Goal: Information Seeking & Learning: Learn about a topic

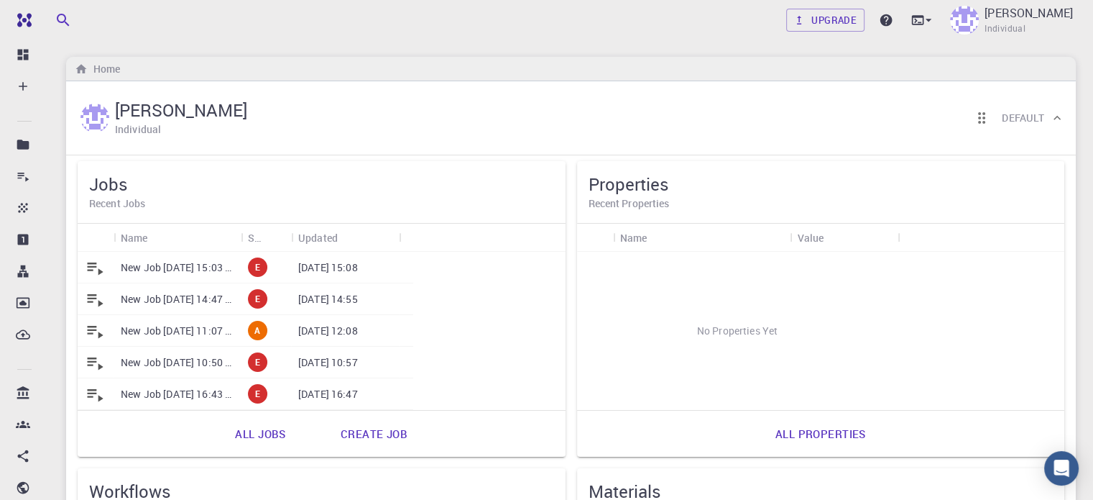
click at [209, 182] on h5 "Jobs" at bounding box center [321, 184] width 465 height 23
click at [219, 436] on link "All jobs" at bounding box center [260, 433] width 82 height 35
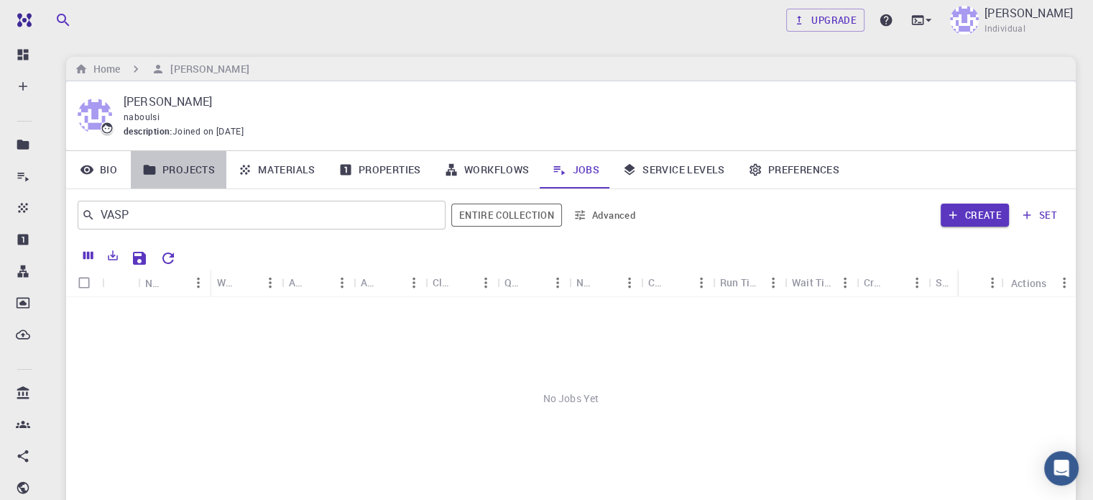
click at [191, 169] on link "Projects" at bounding box center [179, 169] width 96 height 37
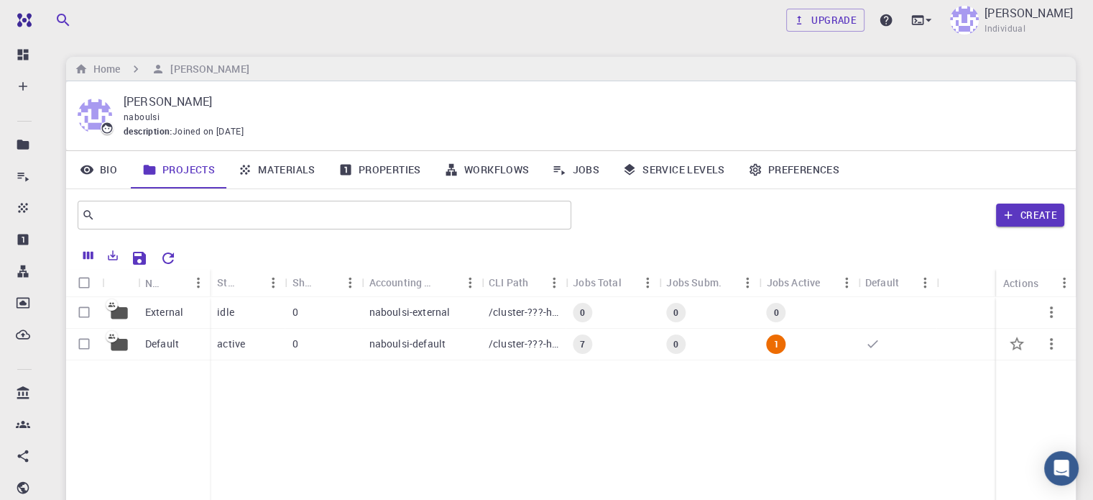
click at [359, 357] on div "0" at bounding box center [323, 345] width 77 height 32
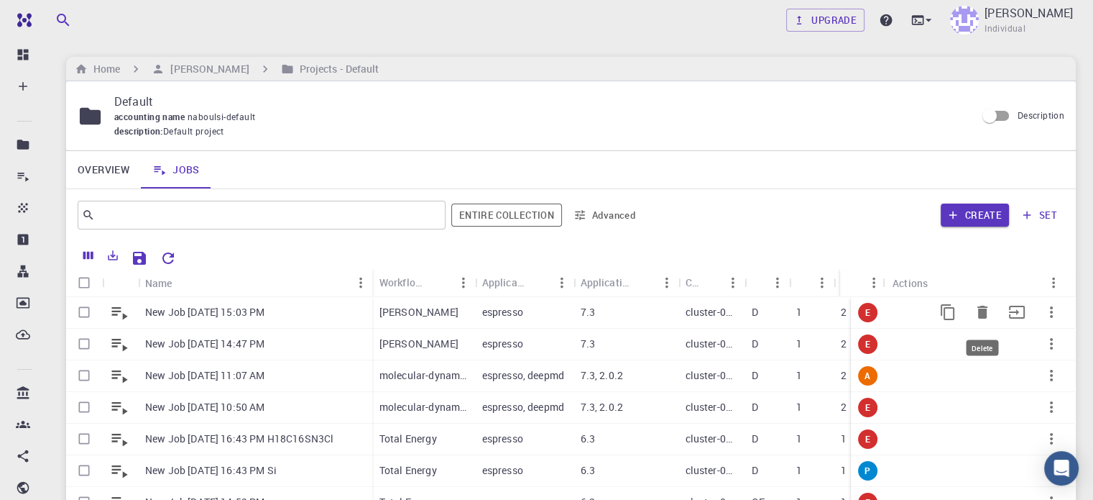
click at [978, 309] on icon "Delete" at bounding box center [983, 312] width 10 height 13
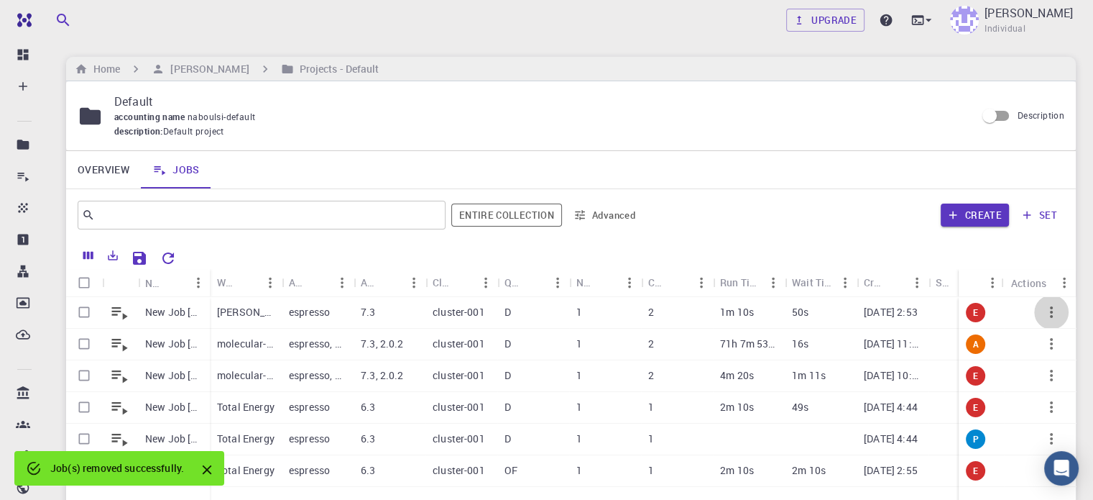
click at [1054, 313] on icon "button" at bounding box center [1051, 311] width 17 height 17
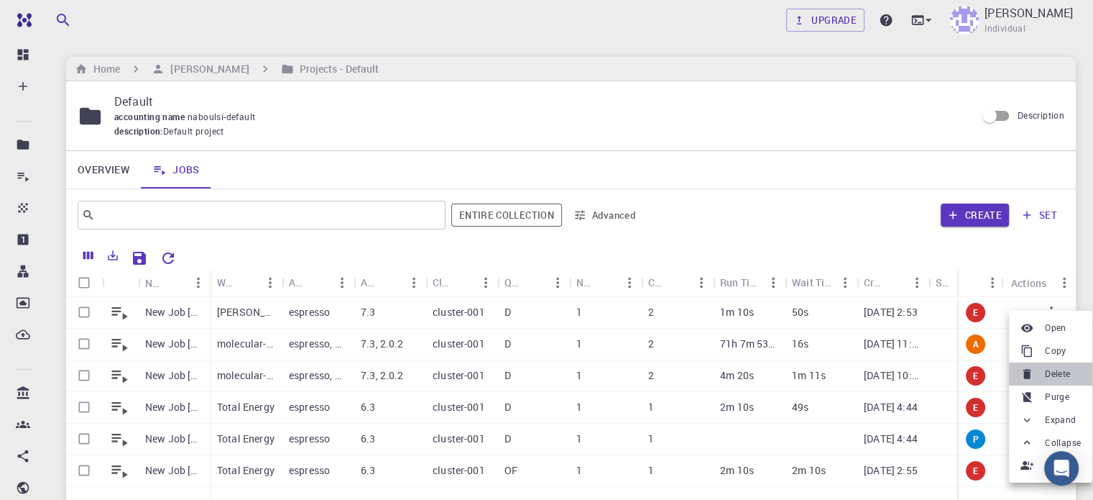
click at [1068, 372] on span "Delete" at bounding box center [1057, 374] width 25 height 14
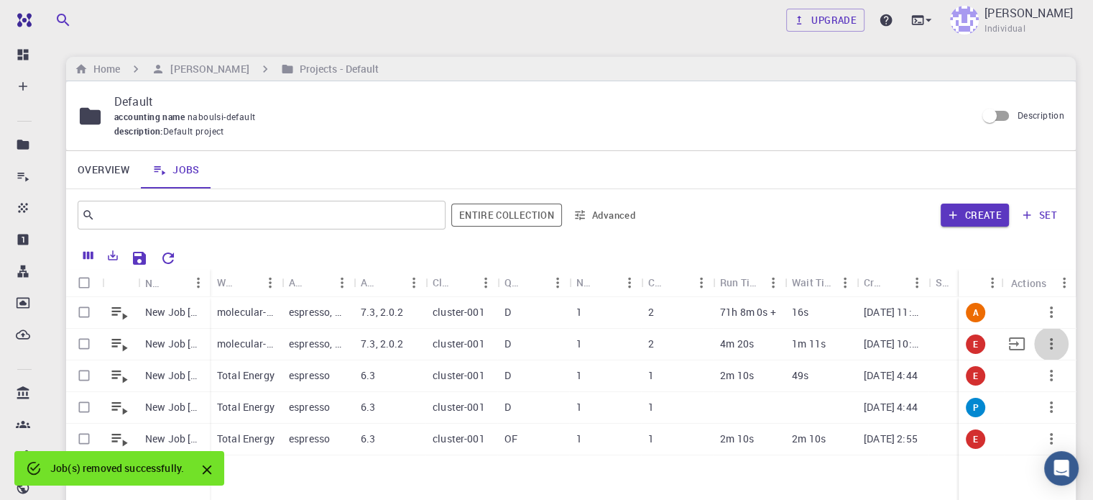
click at [1050, 341] on icon "button" at bounding box center [1051, 343] width 17 height 17
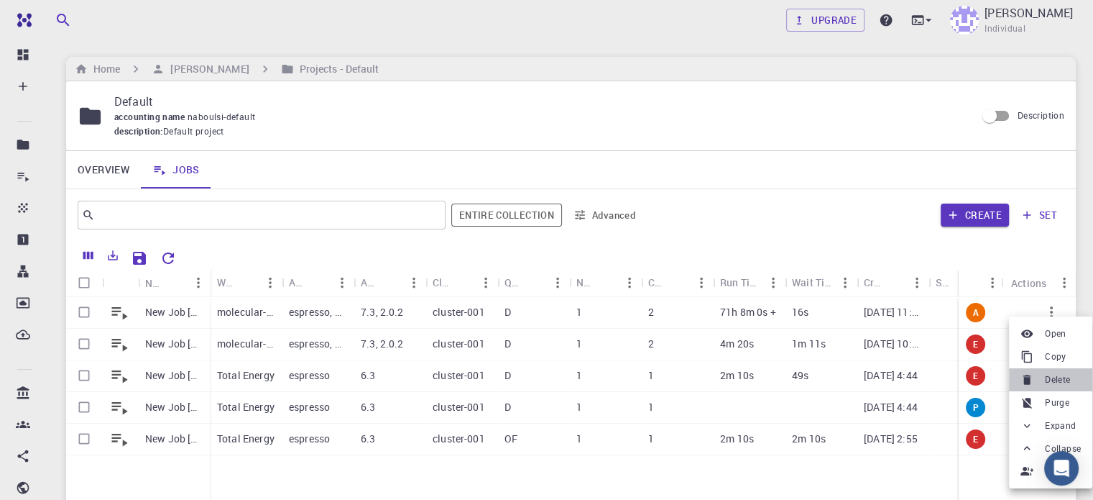
click at [1044, 379] on li "Delete" at bounding box center [1050, 379] width 83 height 23
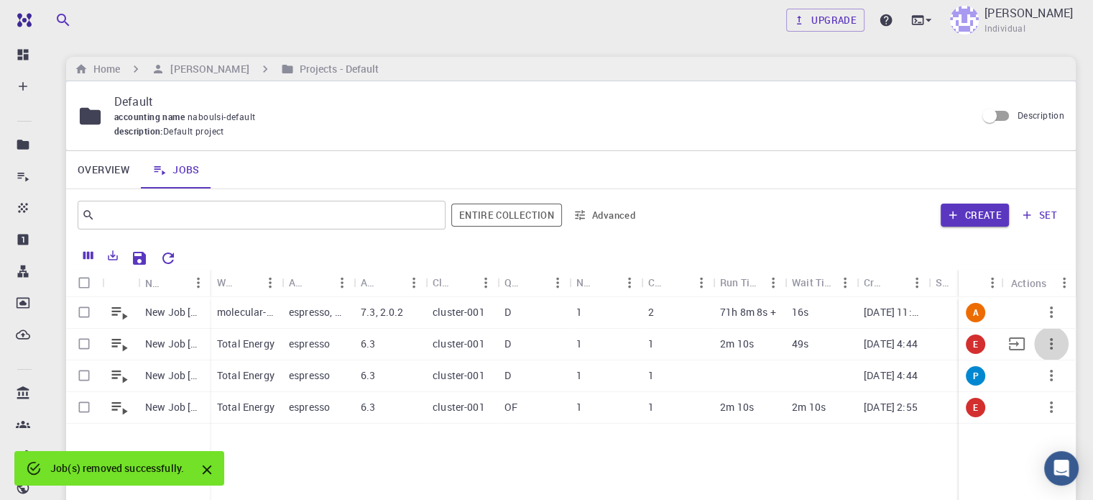
click at [1055, 342] on icon "button" at bounding box center [1051, 343] width 17 height 17
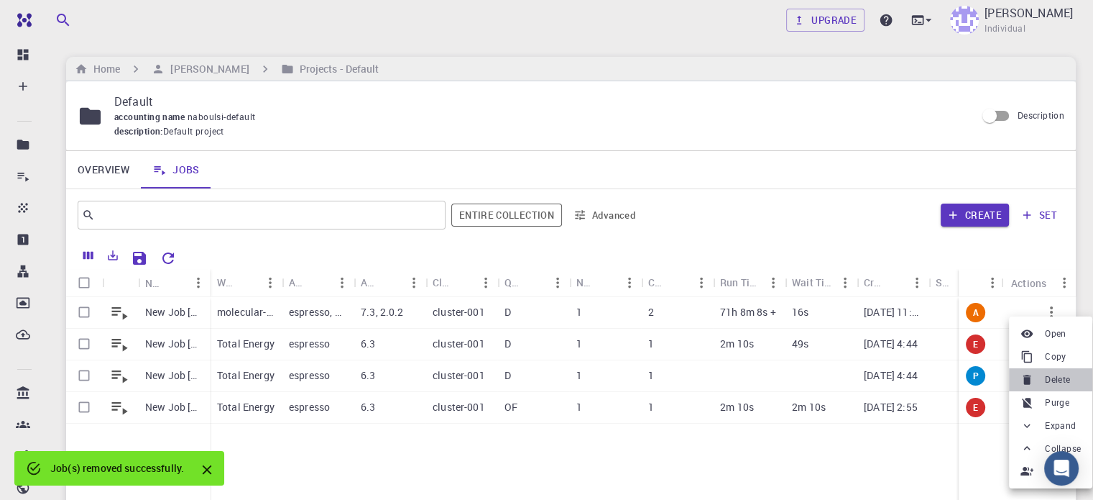
click at [1048, 380] on span "Delete" at bounding box center [1057, 379] width 25 height 14
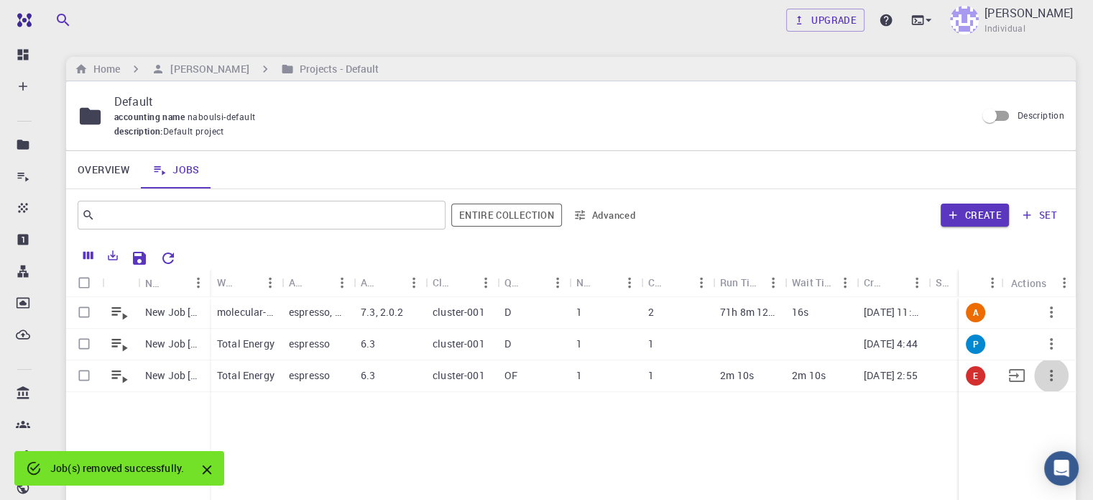
click at [1050, 380] on icon "button" at bounding box center [1051, 375] width 3 height 12
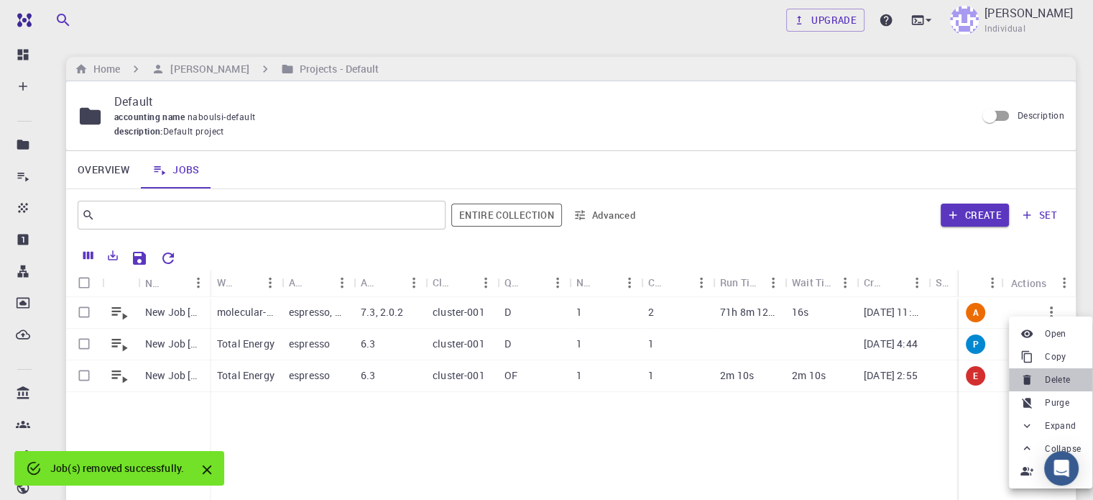
click at [1050, 380] on span "Delete" at bounding box center [1057, 379] width 25 height 14
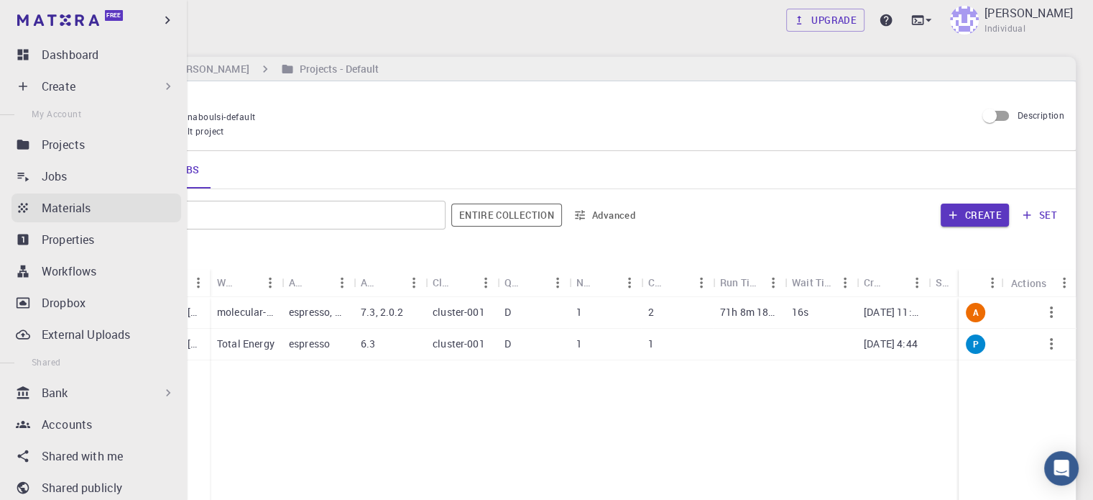
click at [51, 208] on p "Materials" at bounding box center [66, 207] width 49 height 17
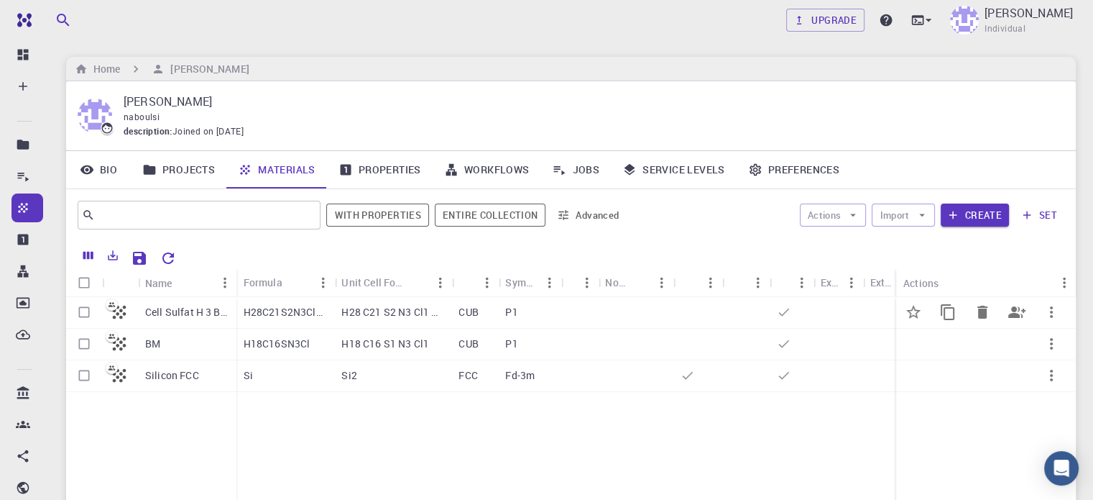
click at [276, 311] on p "H28C21S2N3ClO9" at bounding box center [286, 312] width 84 height 14
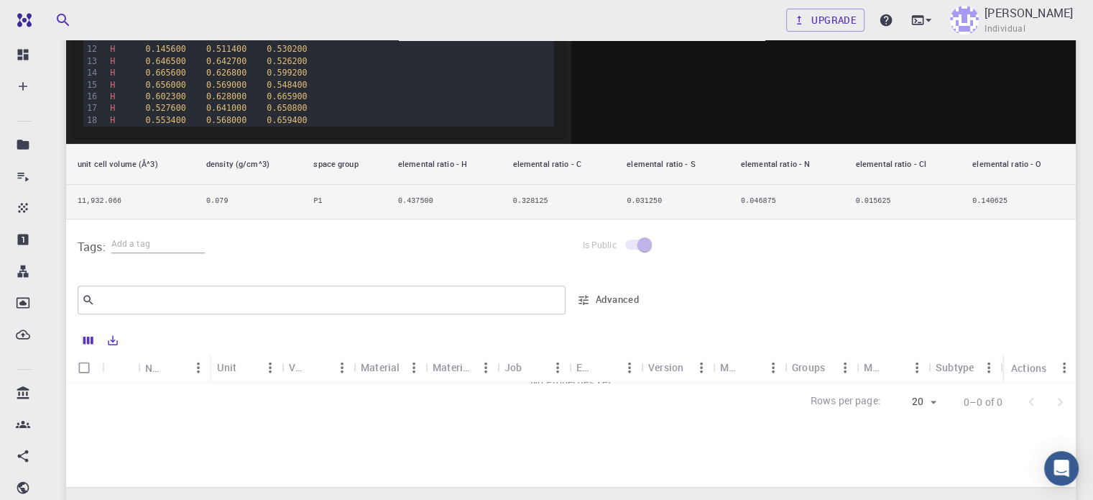
scroll to position [442, 0]
click at [114, 203] on td "11,932.066" at bounding box center [130, 202] width 129 height 34
click at [89, 199] on td "11,932.066" at bounding box center [130, 202] width 129 height 34
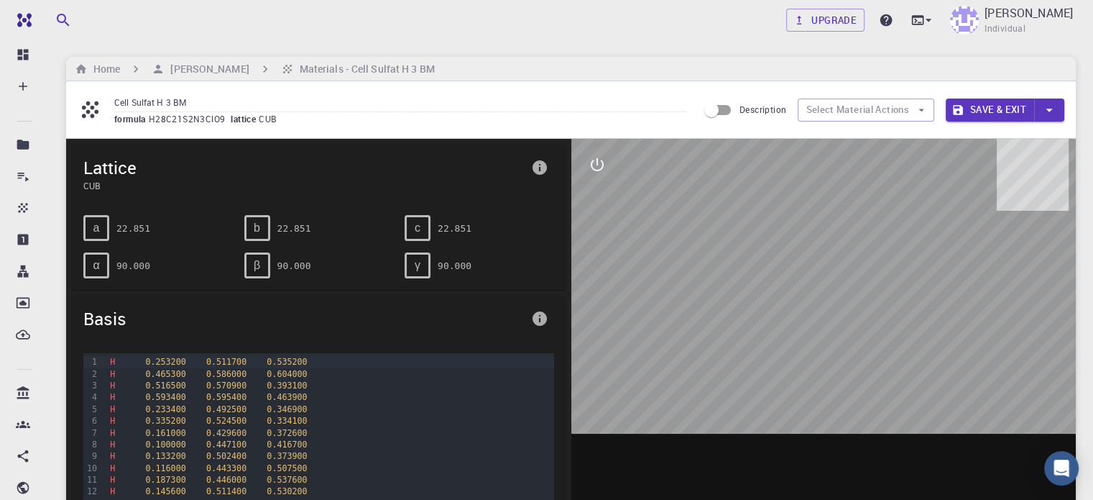
scroll to position [1, 0]
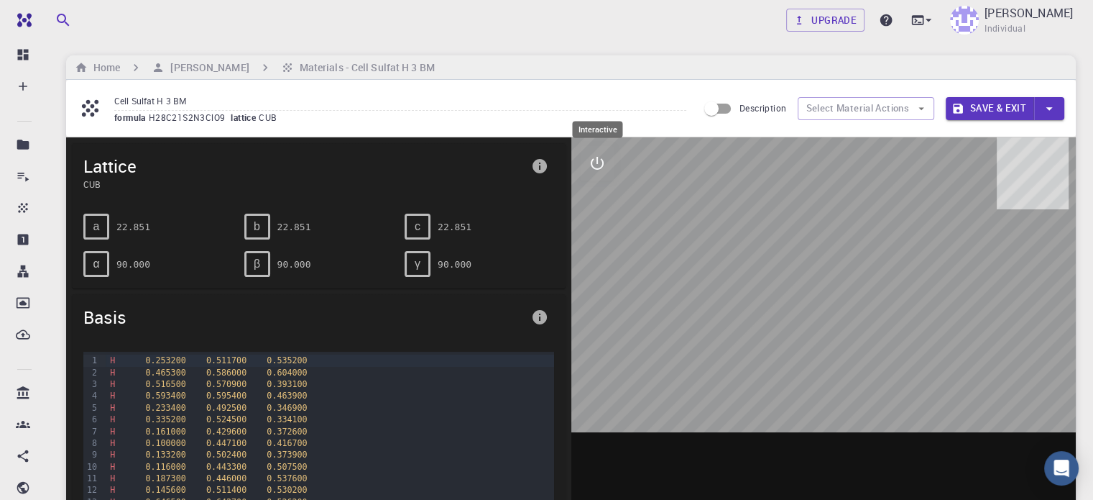
click at [600, 165] on icon "interactive" at bounding box center [597, 163] width 17 height 17
click at [602, 199] on icon "view" at bounding box center [597, 198] width 16 height 11
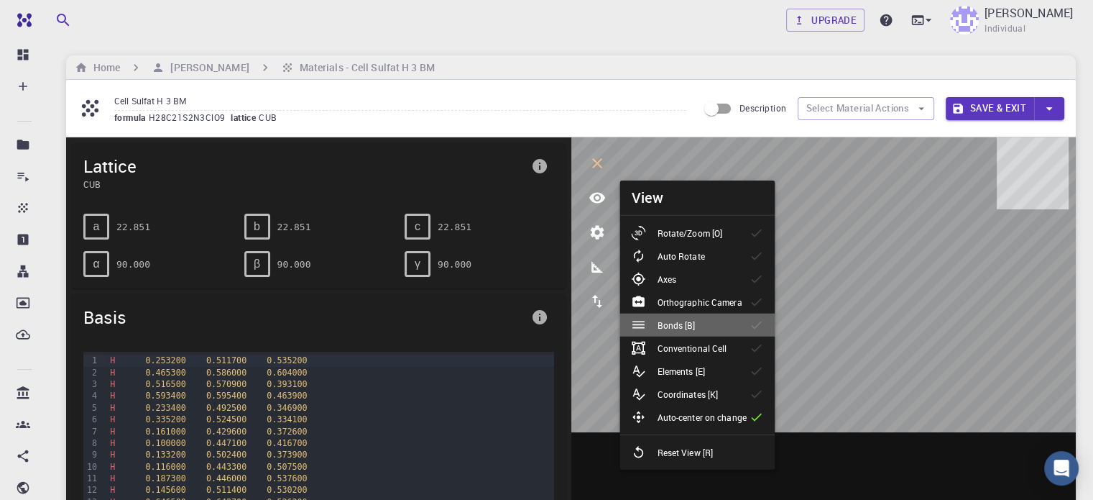
click at [687, 329] on p "Bonds [B]" at bounding box center [676, 324] width 38 height 13
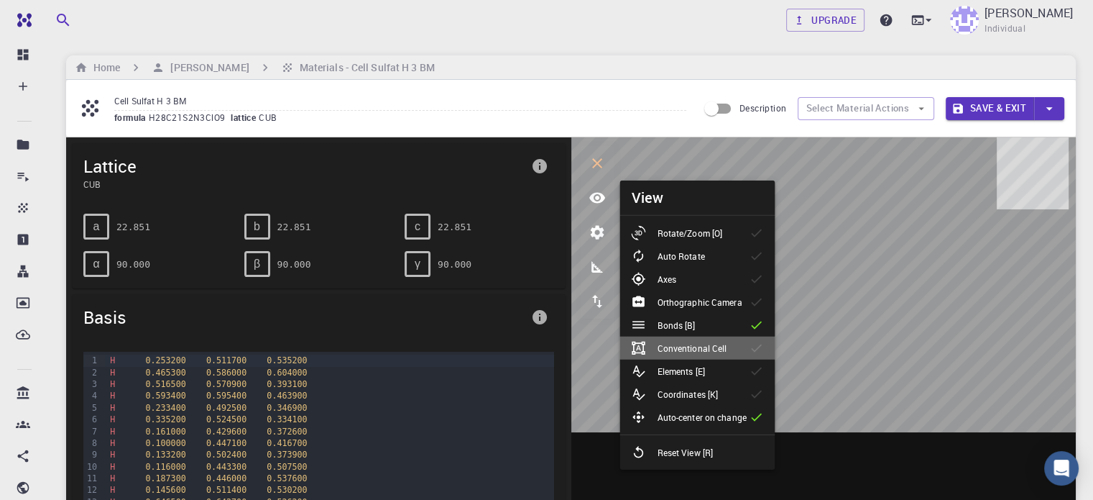
click at [689, 346] on p "Conventional Cell" at bounding box center [692, 347] width 70 height 13
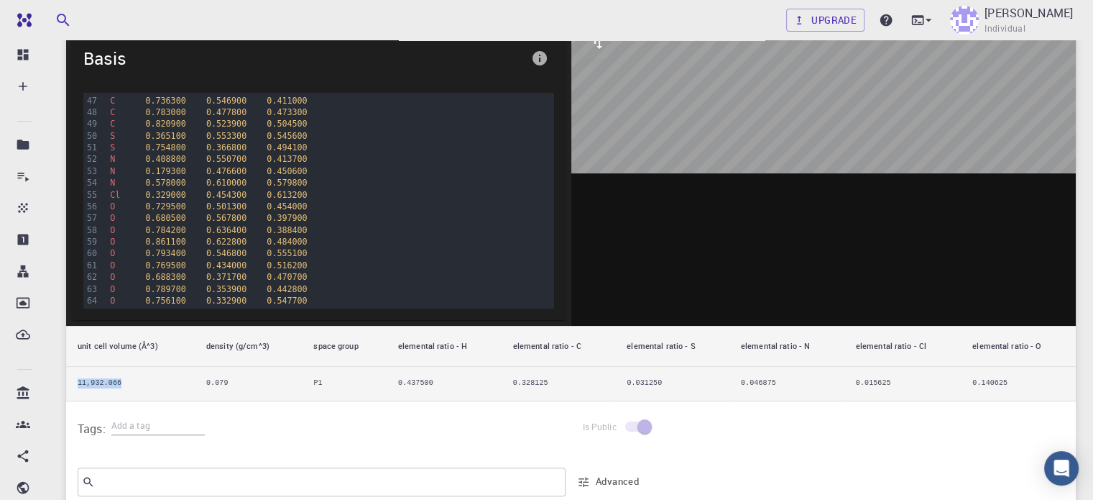
scroll to position [555, 0]
click at [127, 344] on th "unit cell volume (Å^3)" at bounding box center [130, 346] width 129 height 41
click at [137, 376] on td "11,932.066" at bounding box center [130, 384] width 129 height 34
click at [97, 382] on td "11,932.066" at bounding box center [130, 384] width 129 height 34
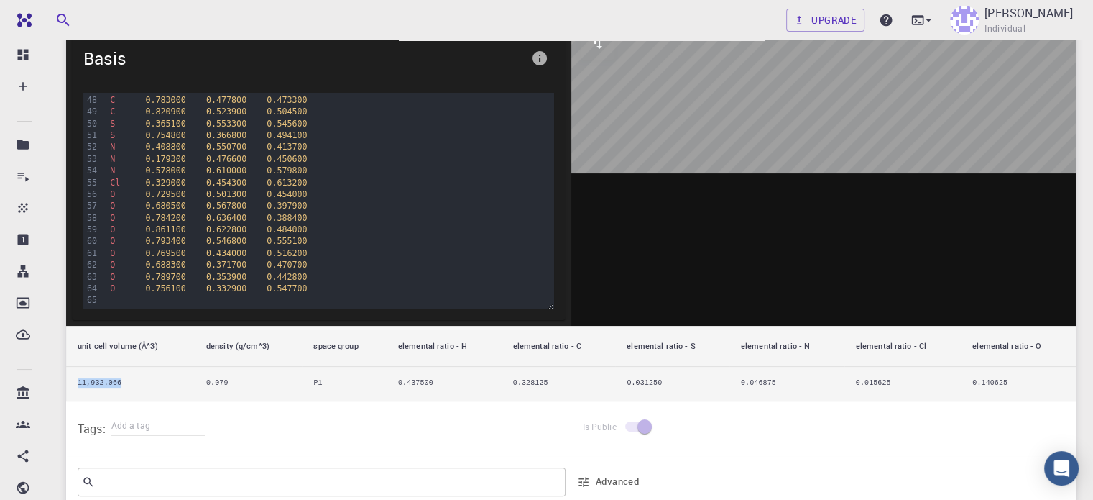
click at [97, 382] on td "11,932.066" at bounding box center [130, 384] width 129 height 34
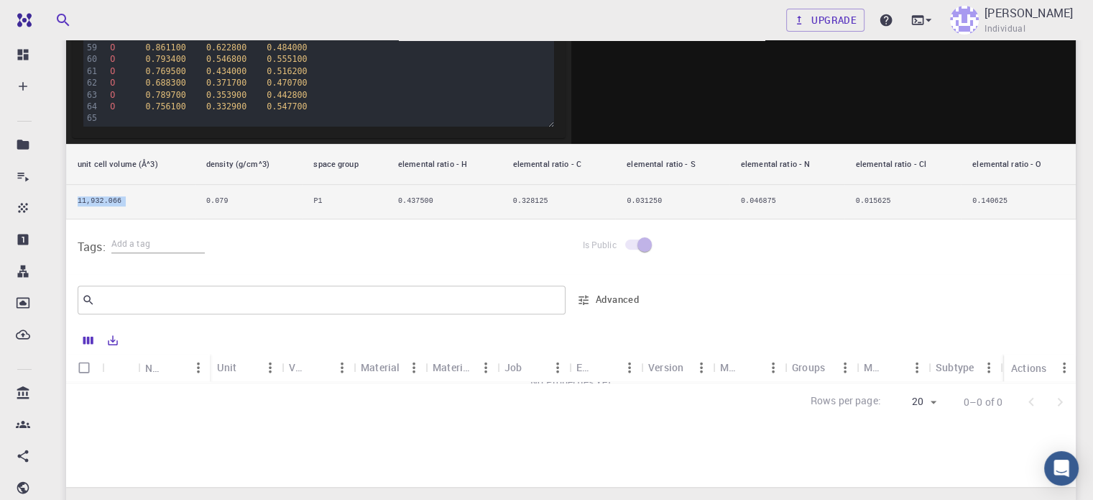
scroll to position [459, 0]
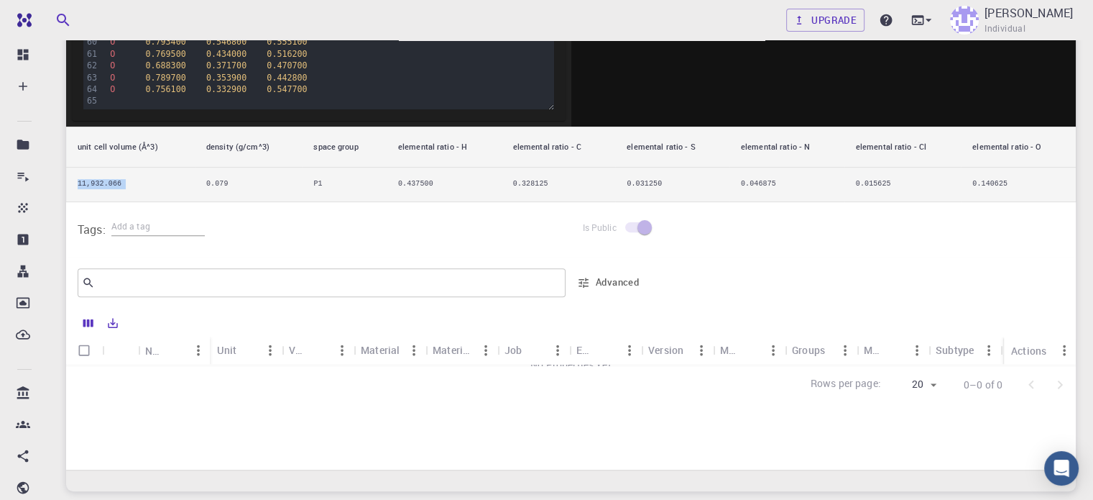
click at [224, 350] on div "Unit" at bounding box center [227, 350] width 20 height 28
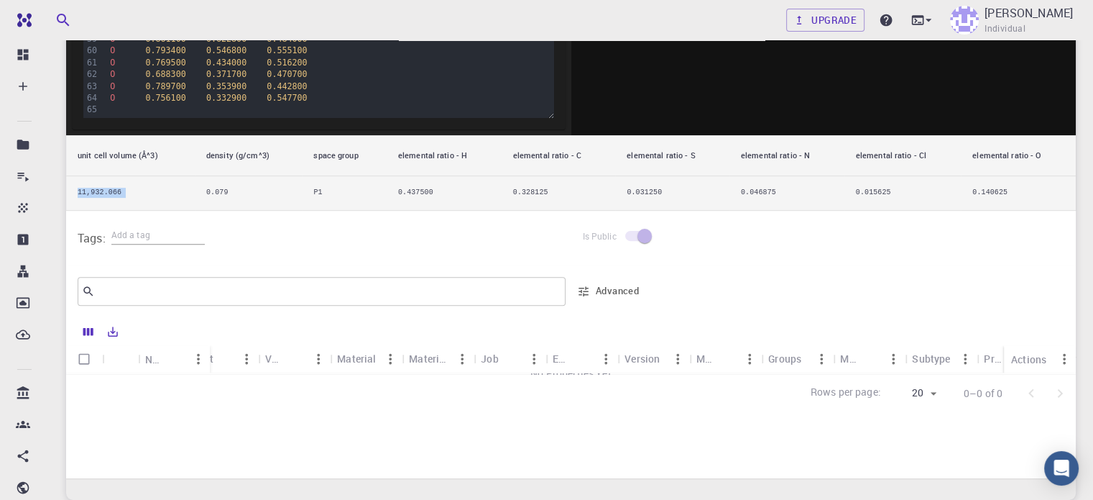
scroll to position [0, 0]
click at [231, 361] on div "Unit" at bounding box center [227, 358] width 20 height 28
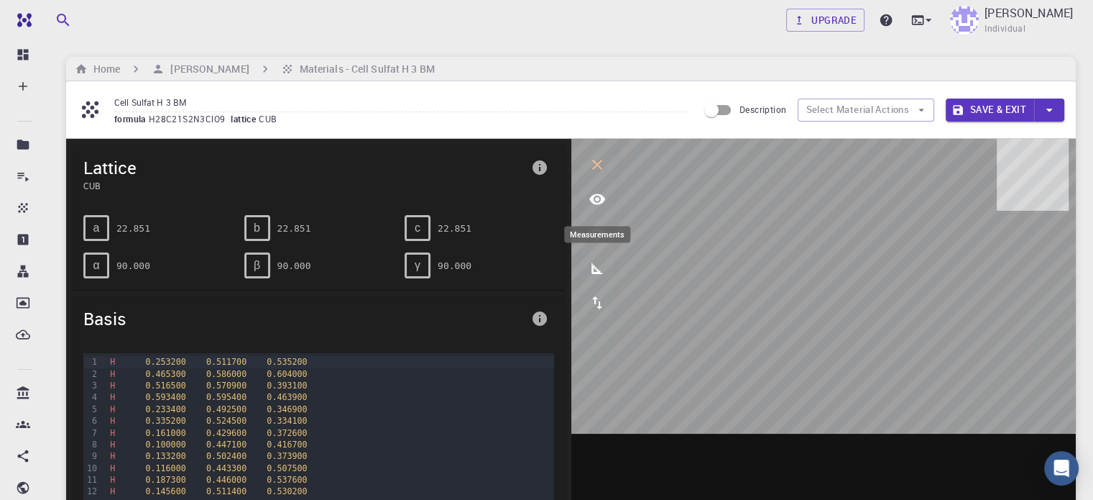
click at [595, 270] on icon "measurements" at bounding box center [597, 268] width 17 height 17
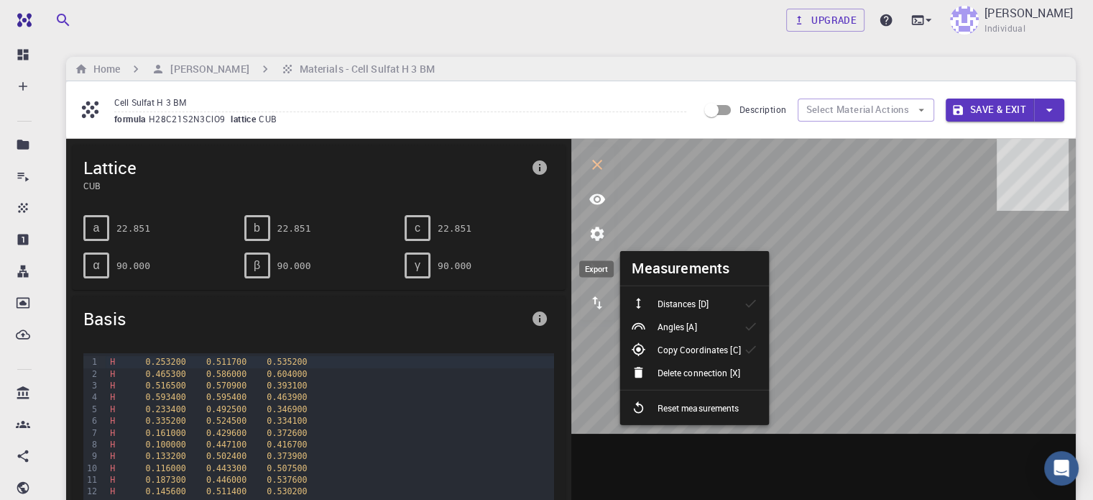
click at [600, 305] on icon "export" at bounding box center [597, 302] width 10 height 13
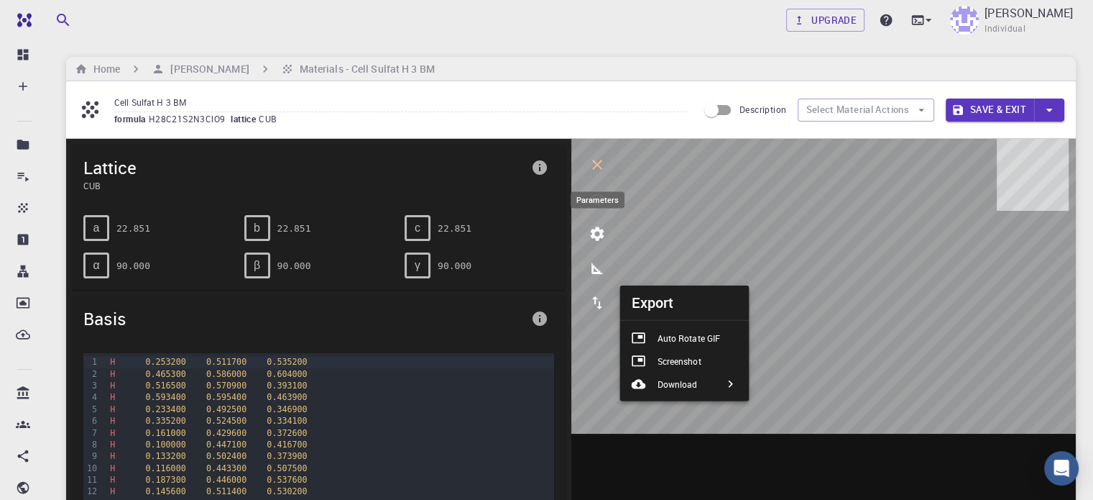
click at [598, 233] on icon "parameters" at bounding box center [597, 233] width 17 height 17
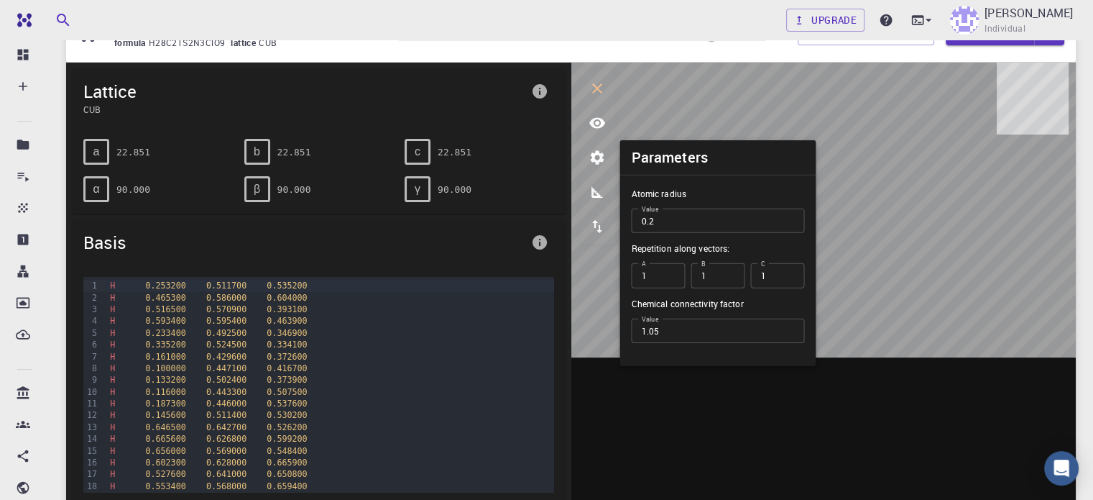
scroll to position [77, 0]
click at [598, 121] on icon "view" at bounding box center [597, 122] width 16 height 11
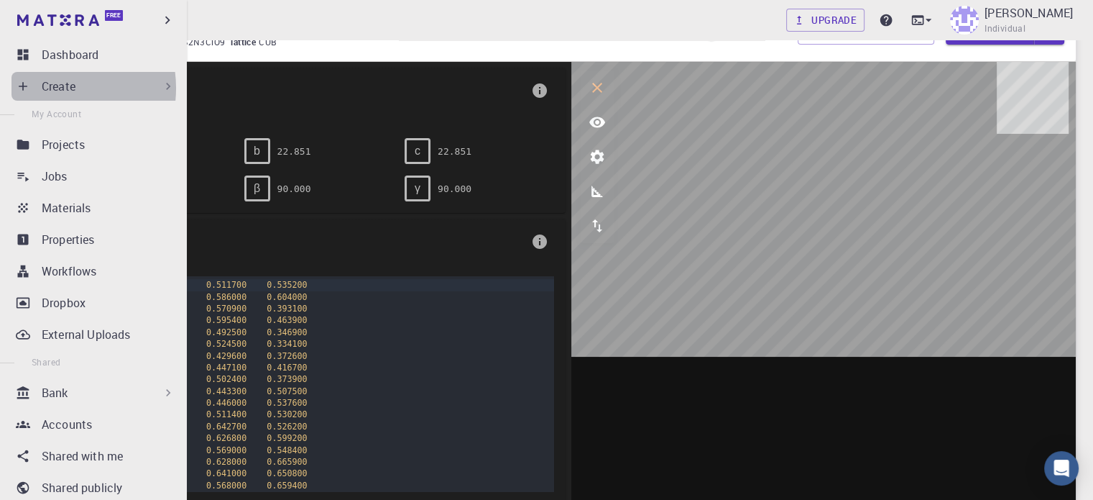
click at [49, 88] on p "Create" at bounding box center [59, 86] width 34 height 17
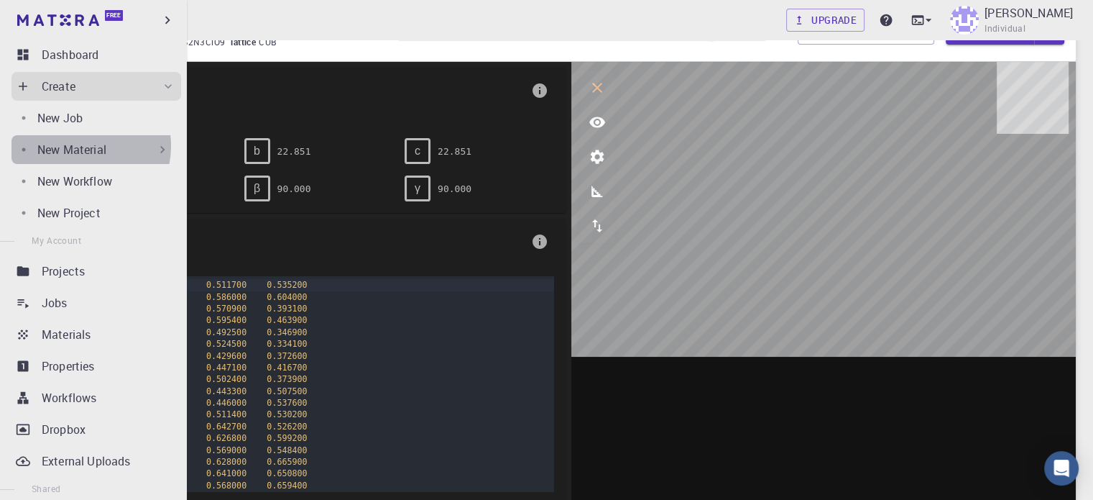
click at [80, 146] on p "New Material" at bounding box center [71, 149] width 69 height 17
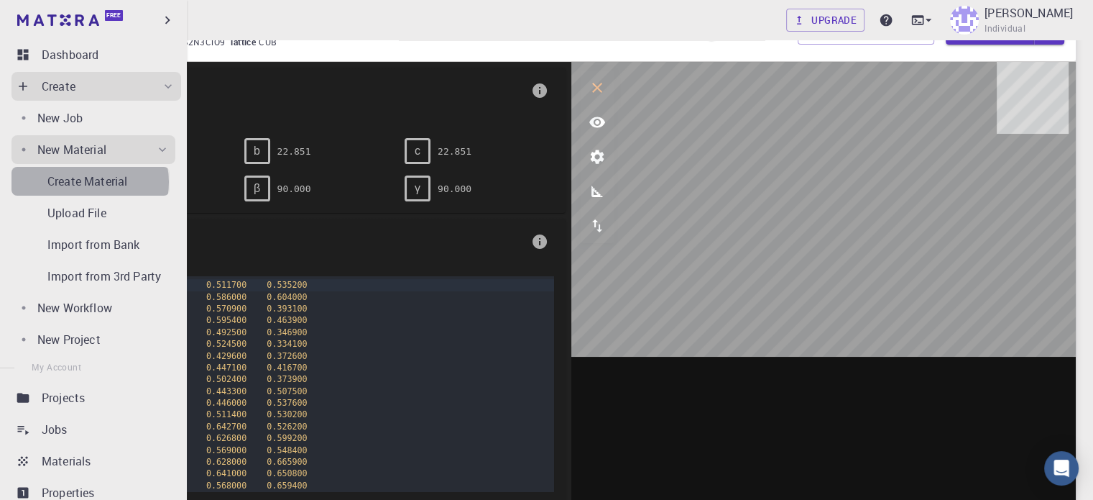
click at [89, 182] on p "Create Material" at bounding box center [87, 181] width 80 height 17
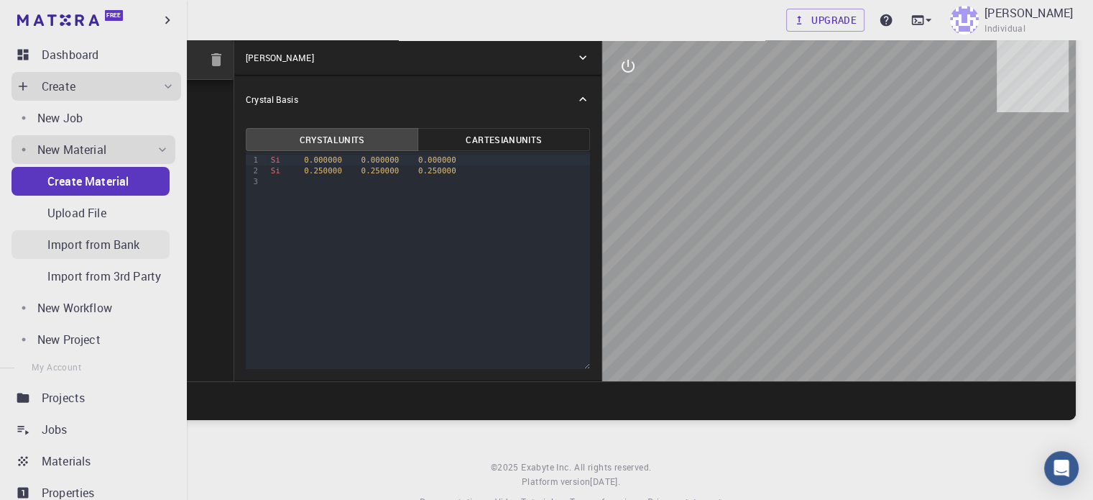
click at [110, 244] on p "Import from Bank" at bounding box center [93, 244] width 92 height 17
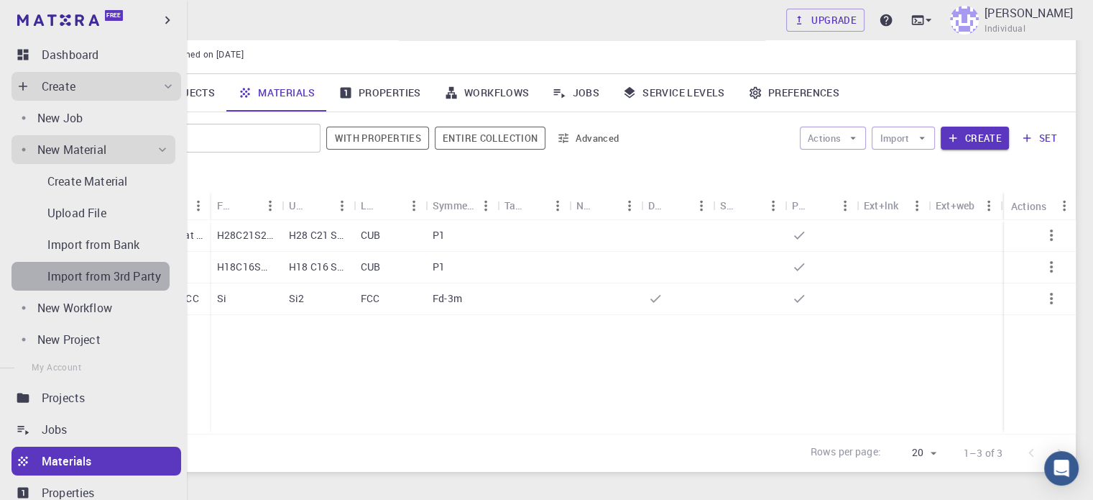
click at [115, 278] on p "Import from 3rd Party" at bounding box center [104, 275] width 114 height 17
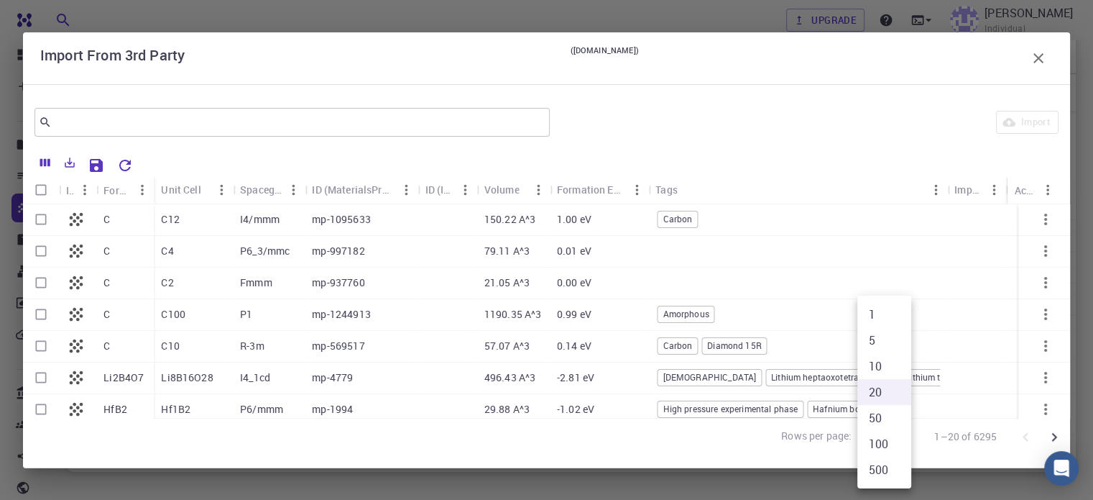
click at [897, 443] on body "Free Dashboard Create New Job New Material Create Material Upload File Import f…" at bounding box center [546, 253] width 1093 height 661
click at [893, 442] on li "100" at bounding box center [885, 444] width 54 height 26
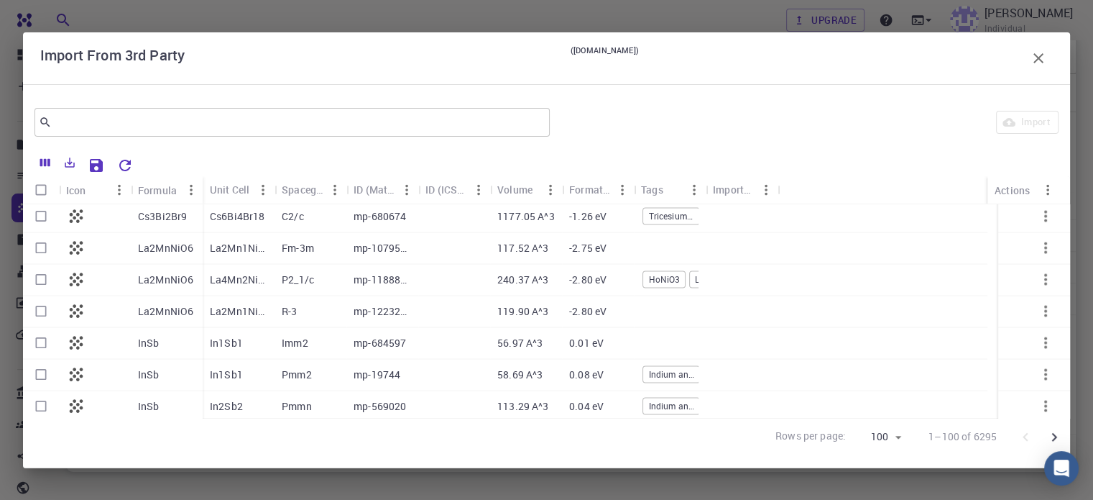
scroll to position [2949, 0]
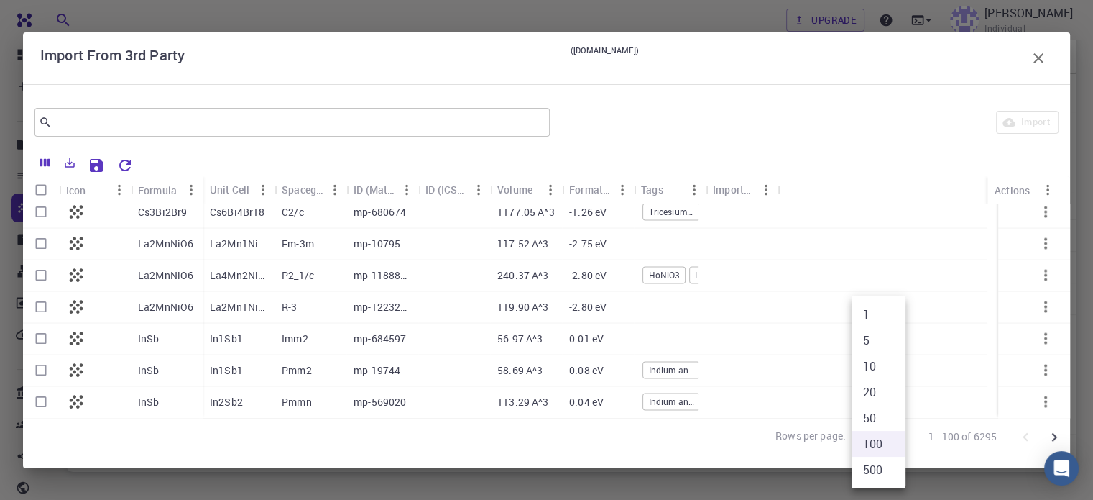
click at [892, 435] on body "Free Dashboard Create New Job New Material Create Material Upload File Import f…" at bounding box center [546, 253] width 1093 height 661
click at [891, 476] on li "500" at bounding box center [879, 469] width 54 height 26
type input "500"
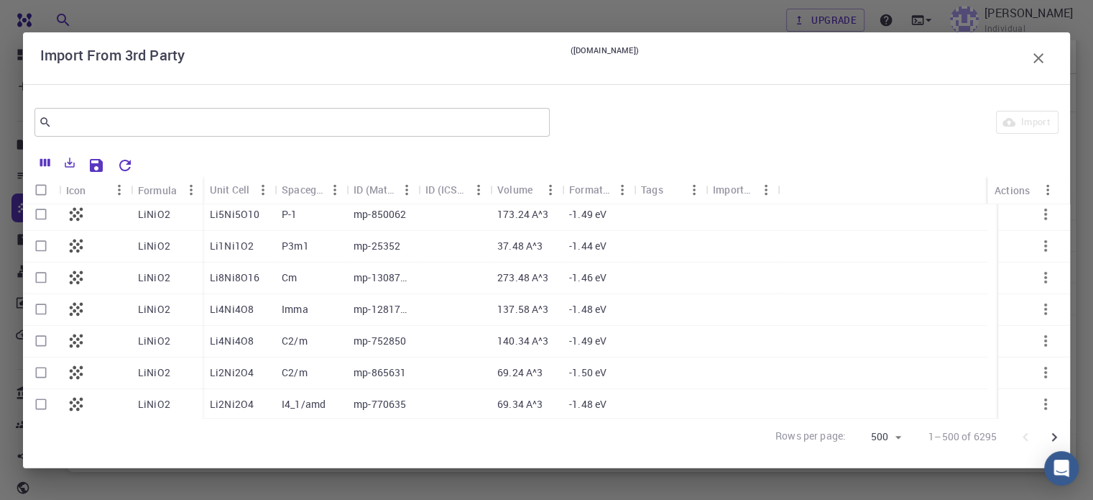
scroll to position [15601, 0]
click at [1041, 57] on icon "button" at bounding box center [1038, 58] width 17 height 17
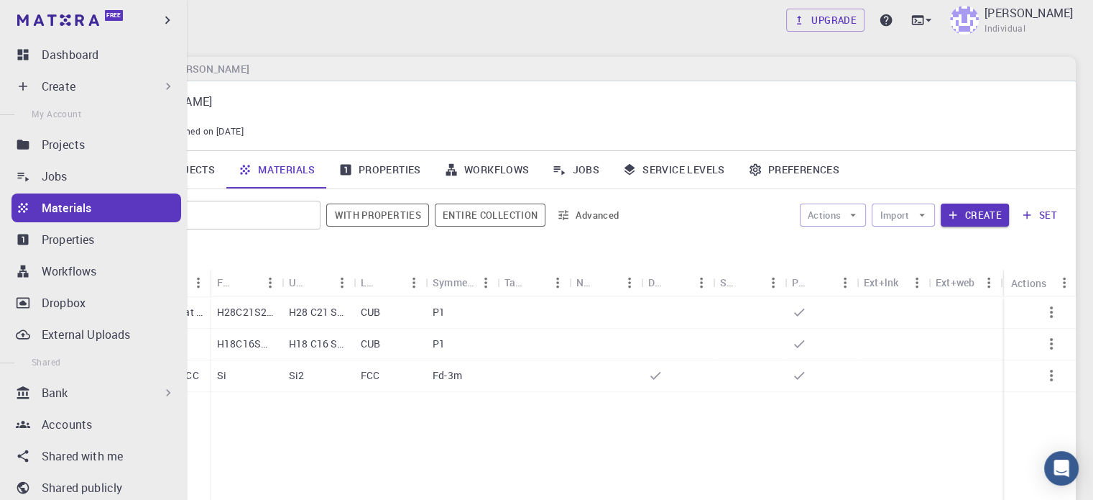
click at [18, 201] on icon at bounding box center [23, 208] width 14 height 14
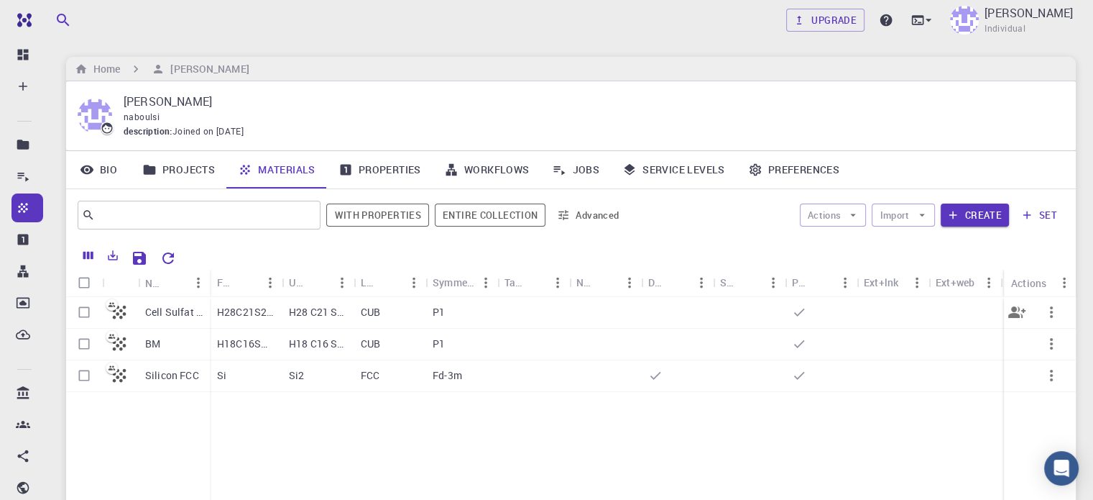
click at [264, 316] on p "H28C21S2N3ClO9" at bounding box center [246, 312] width 58 height 14
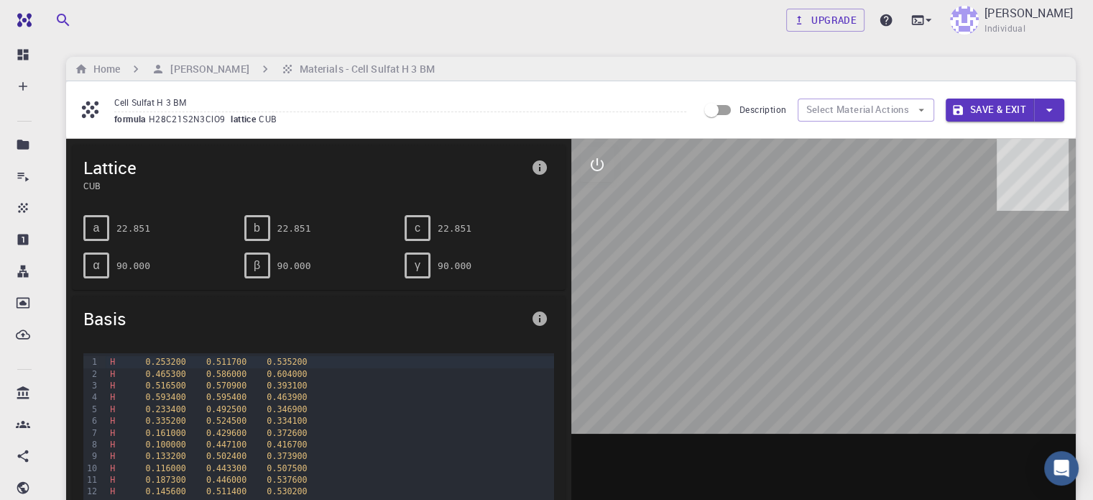
click at [145, 225] on pre "22.851" at bounding box center [133, 228] width 34 height 25
click at [127, 226] on pre "22.851" at bounding box center [133, 228] width 34 height 25
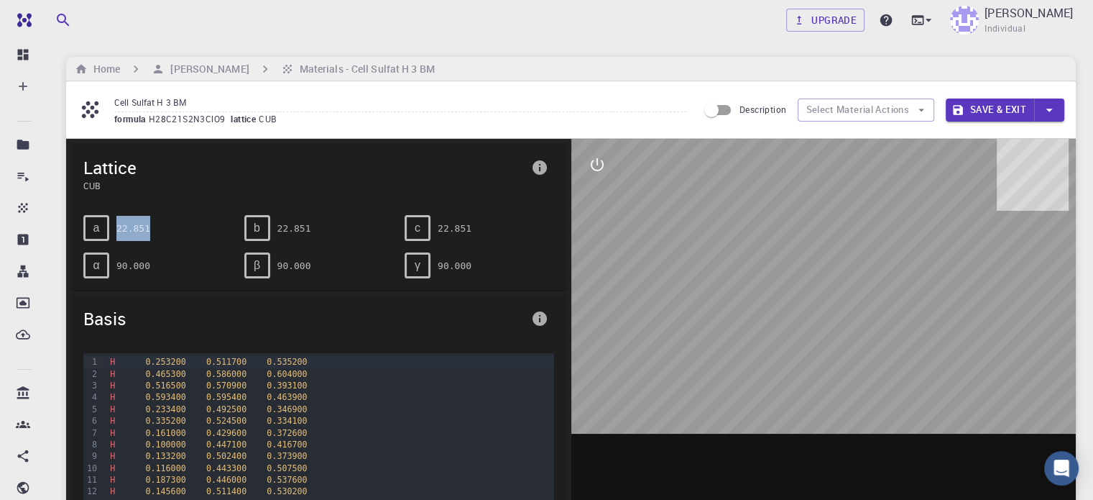
click at [127, 226] on pre "22.851" at bounding box center [133, 228] width 34 height 25
click at [95, 227] on span "a" at bounding box center [96, 227] width 6 height 13
click at [135, 226] on pre "22.851" at bounding box center [133, 228] width 34 height 25
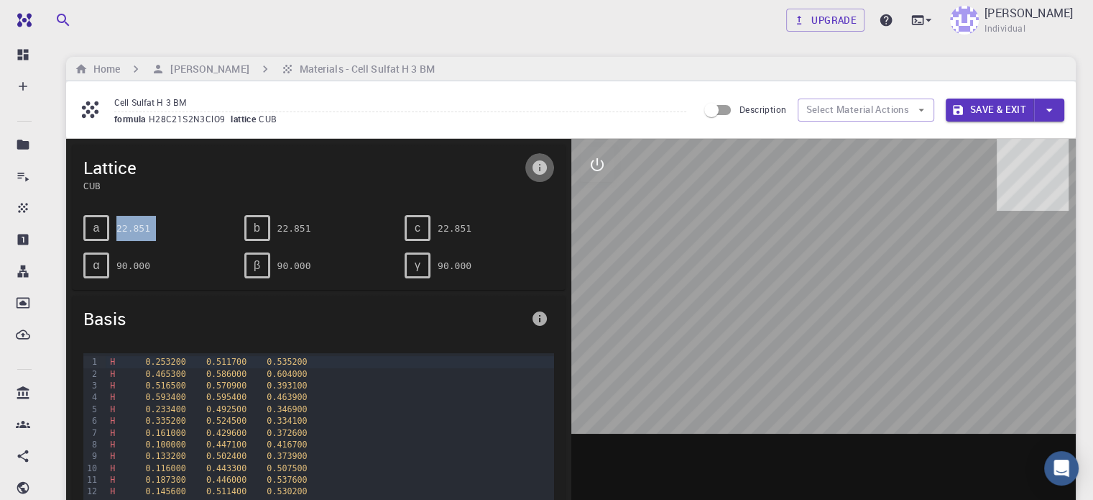
click at [532, 166] on icon "info" at bounding box center [539, 167] width 17 height 17
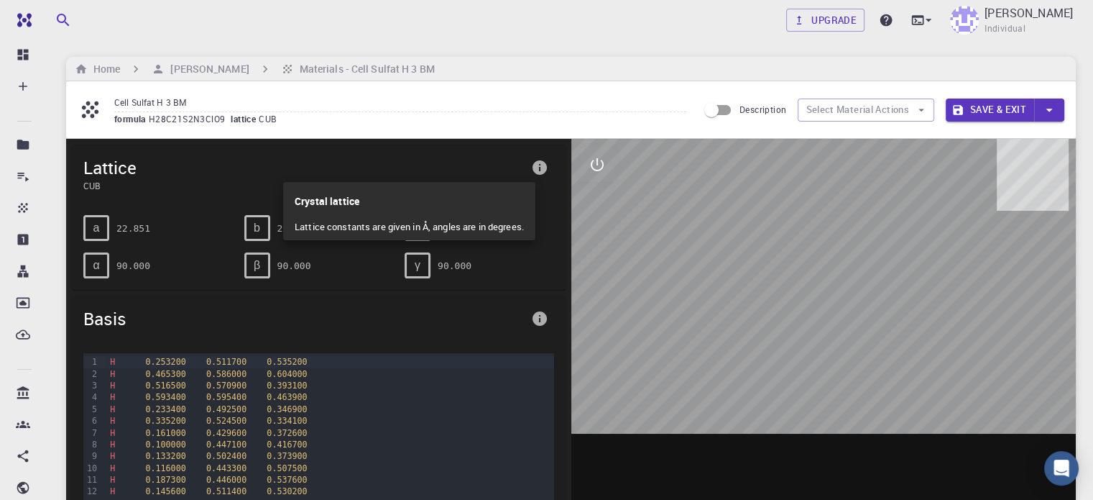
click at [341, 198] on p "Crystal lattice" at bounding box center [409, 198] width 229 height 32
drag, startPoint x: 341, startPoint y: 198, endPoint x: 349, endPoint y: 229, distance: 32.6
click at [349, 229] on div "Crystal lattice Lattice constants are given in Å, angles are in degrees." at bounding box center [409, 211] width 252 height 58
click at [349, 229] on p "Lattice constants are given in Å, angles are in degrees." at bounding box center [409, 227] width 229 height 26
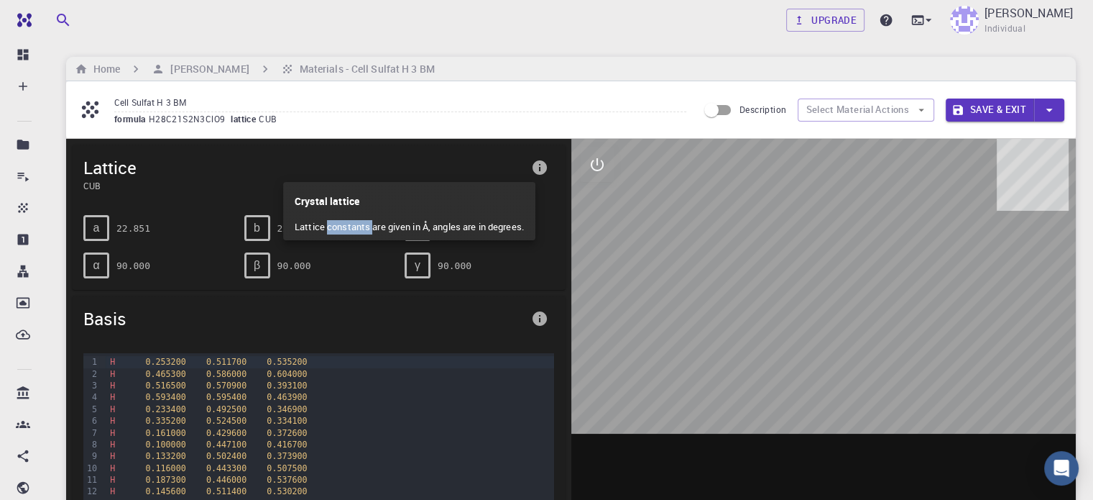
click at [349, 229] on p "Lattice constants are given in Å, angles are in degrees." at bounding box center [409, 227] width 229 height 26
click at [649, 219] on div at bounding box center [546, 250] width 1093 height 500
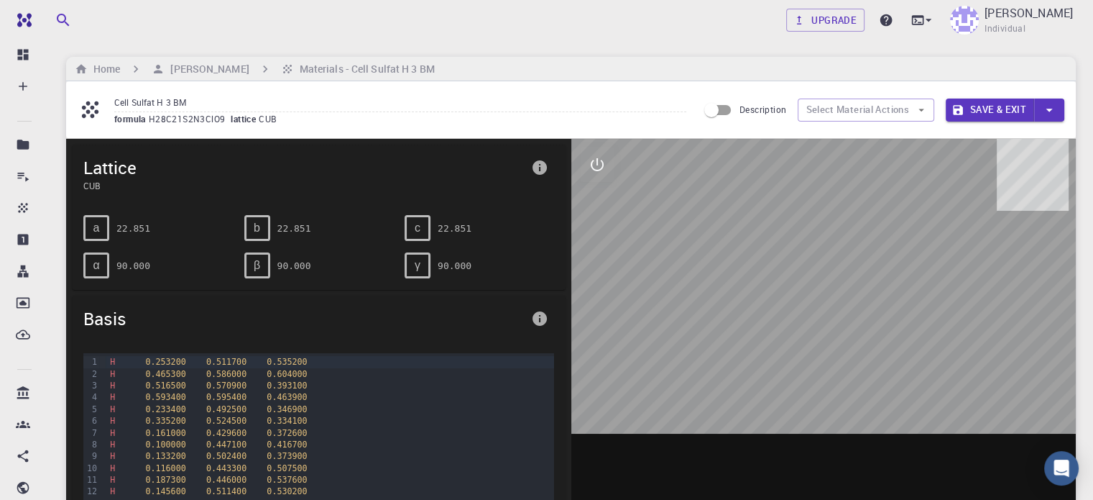
click at [448, 262] on pre "90.000" at bounding box center [455, 265] width 34 height 25
click at [600, 163] on icon "interactive" at bounding box center [597, 164] width 17 height 17
click at [602, 267] on icon "measurements" at bounding box center [597, 268] width 17 height 17
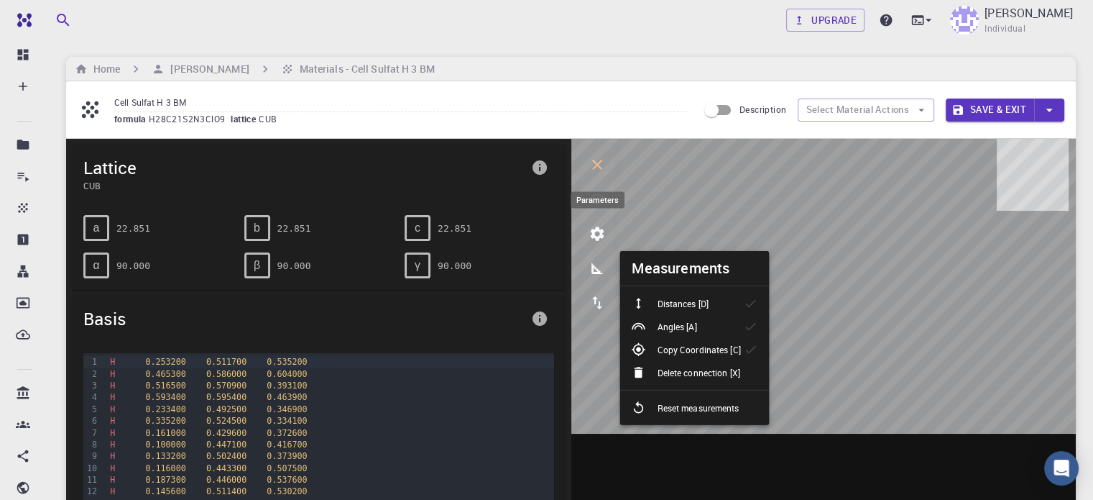
click at [605, 231] on icon "parameters" at bounding box center [597, 233] width 17 height 17
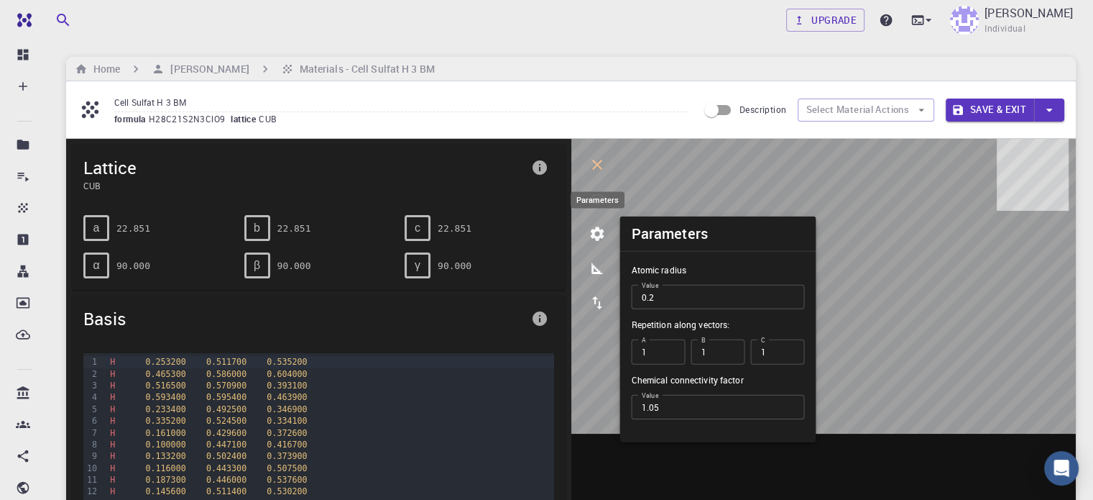
click at [605, 231] on icon "parameters" at bounding box center [597, 233] width 17 height 17
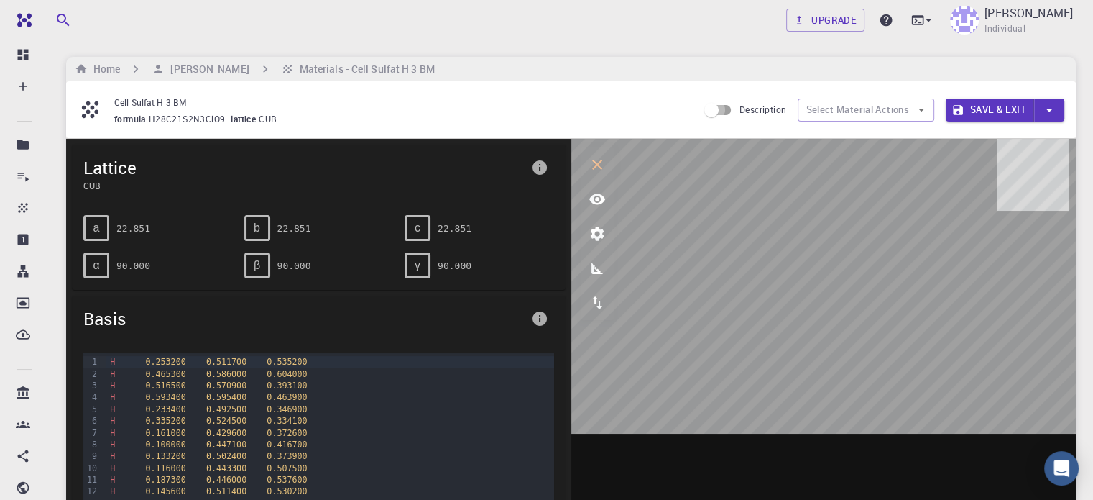
click at [729, 108] on input "Description" at bounding box center [712, 109] width 82 height 27
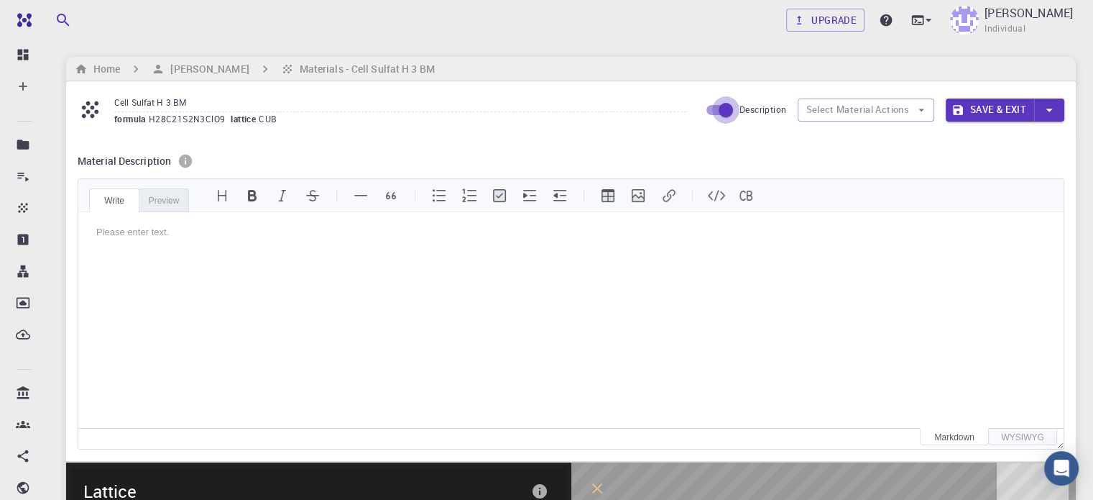
click at [710, 109] on input "Description" at bounding box center [726, 109] width 82 height 27
checkbox input "false"
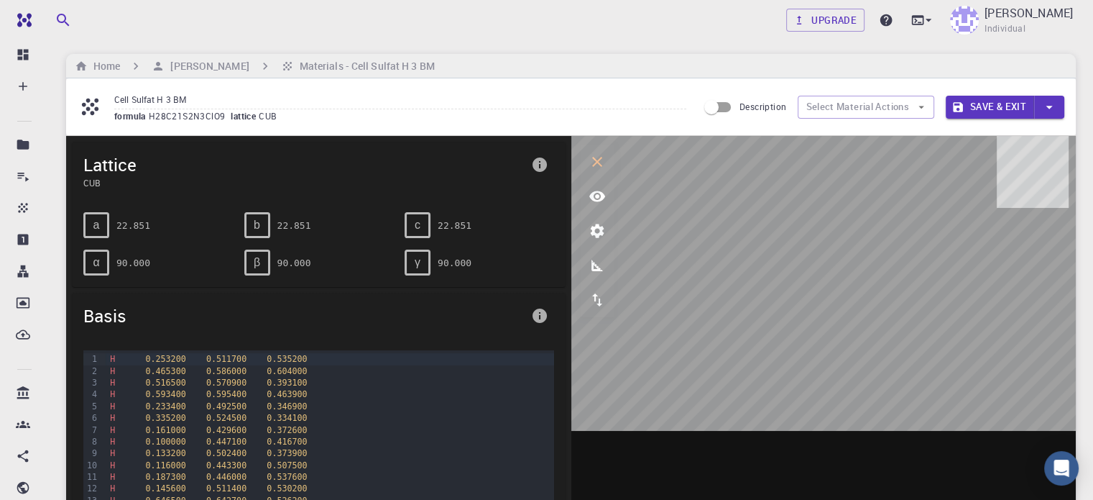
scroll to position [4, 0]
click at [922, 105] on icon "button" at bounding box center [922, 106] width 6 height 3
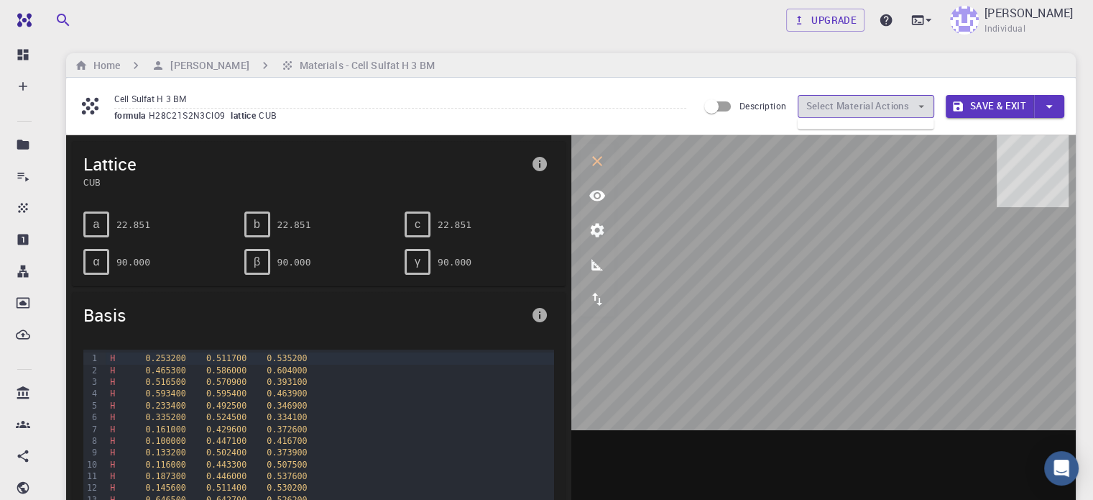
click at [922, 105] on icon "button" at bounding box center [922, 106] width 6 height 3
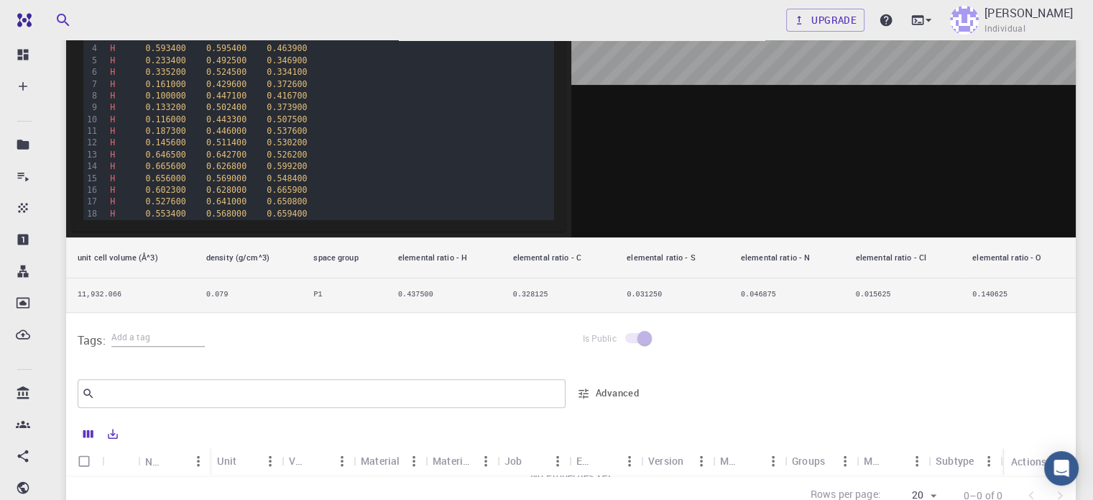
scroll to position [560, 0]
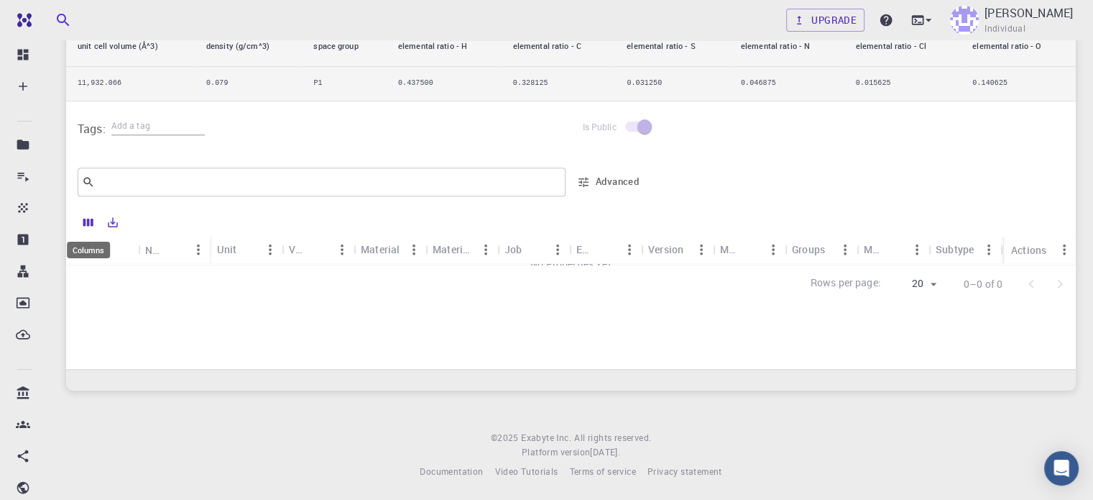
click at [83, 220] on icon "Columns" at bounding box center [88, 222] width 10 height 8
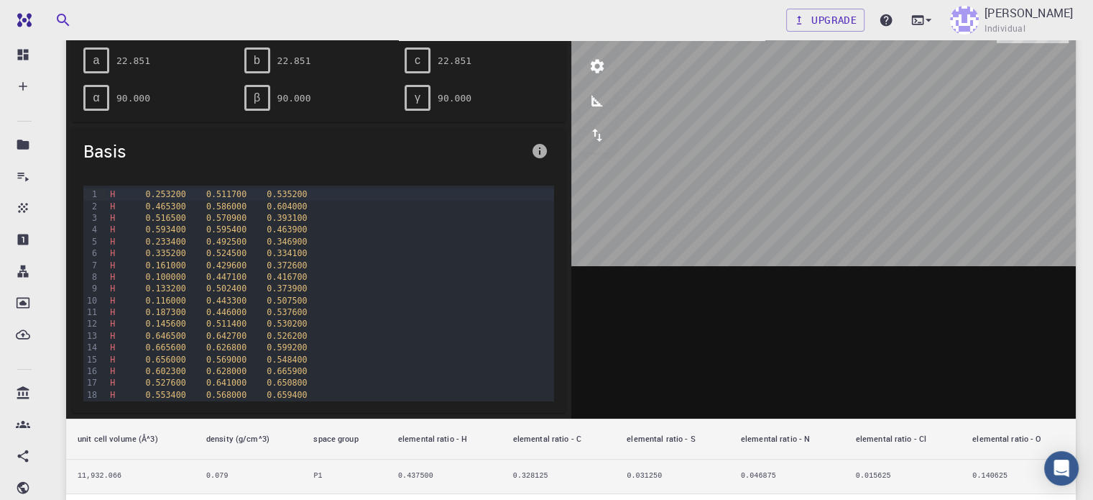
scroll to position [216, 0]
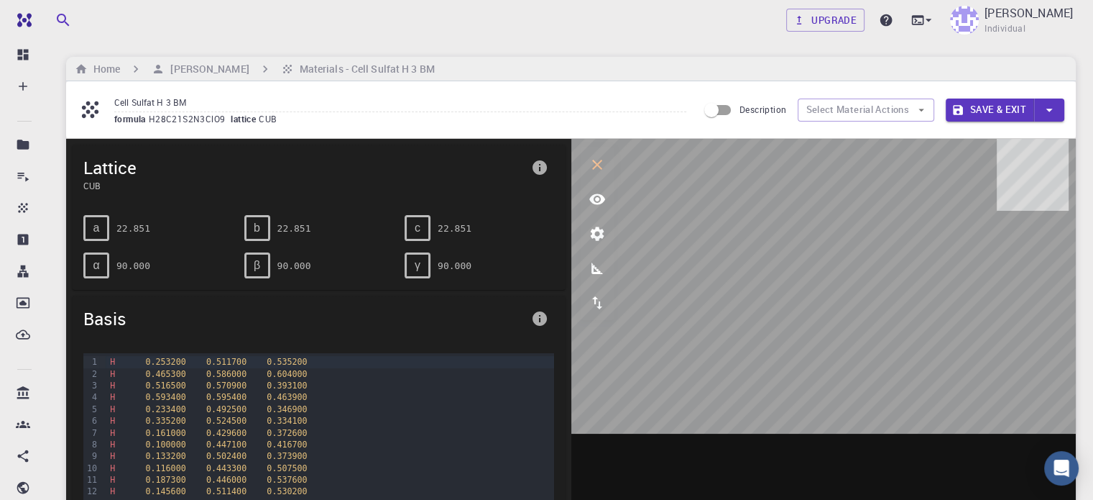
scroll to position [358, 0]
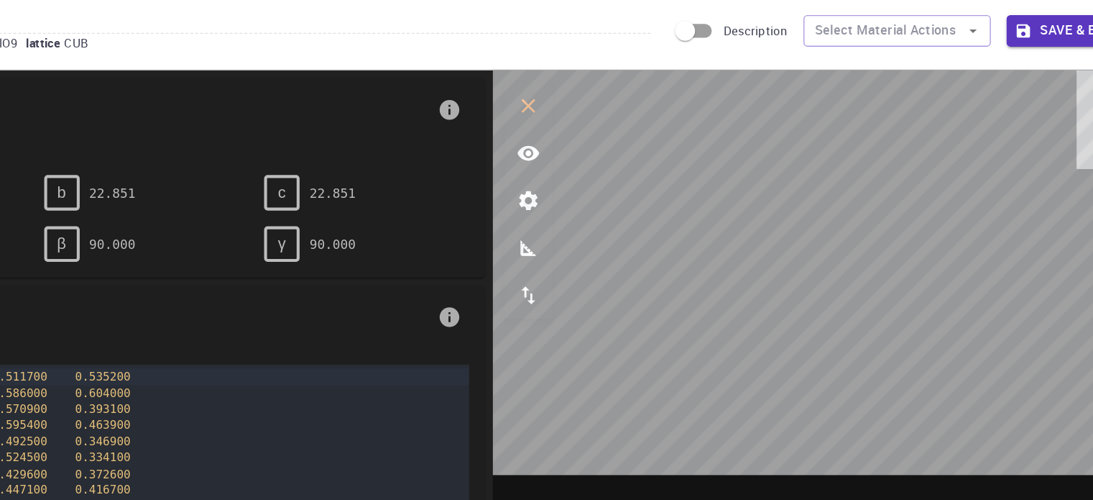
scroll to position [350, 0]
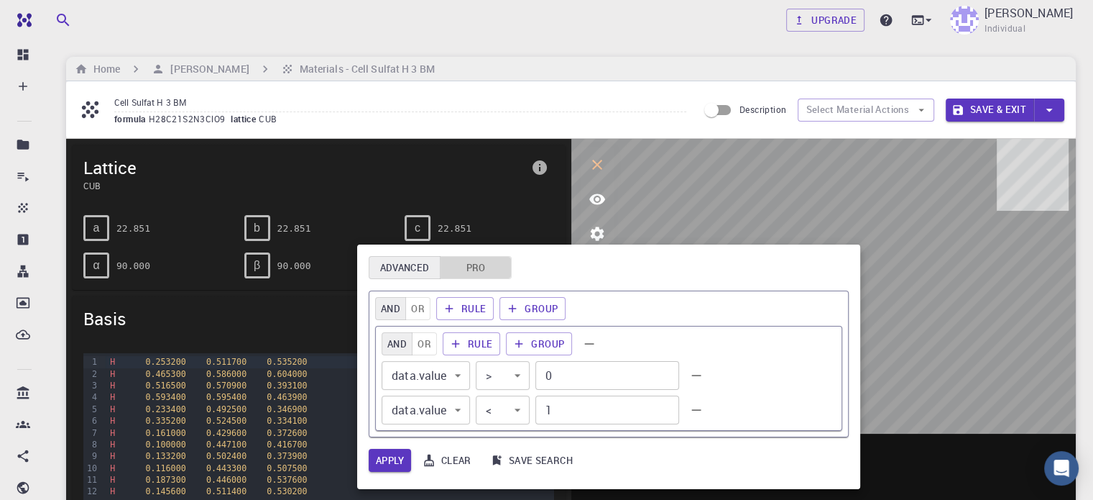
click at [477, 272] on button "Pro" at bounding box center [476, 267] width 72 height 23
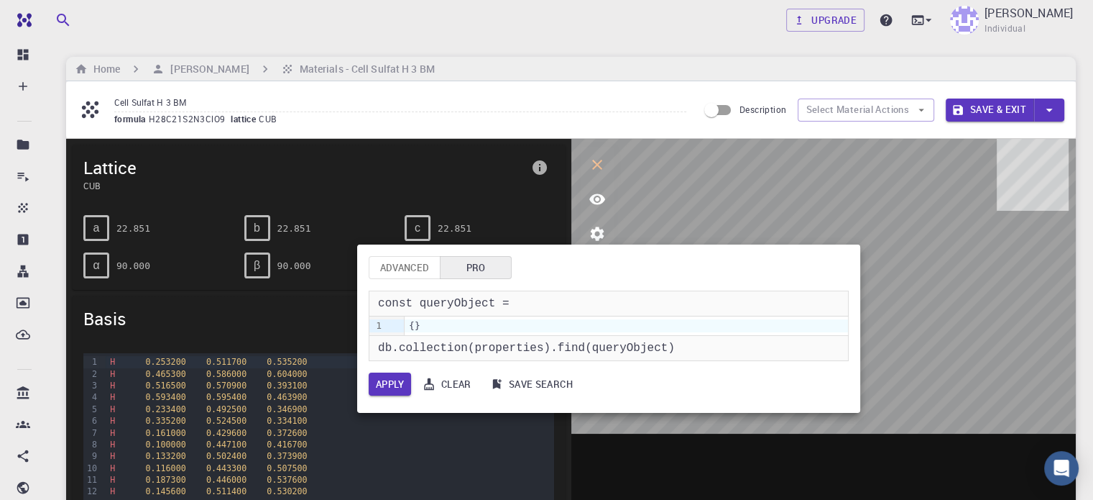
click at [963, 388] on div at bounding box center [546, 250] width 1093 height 500
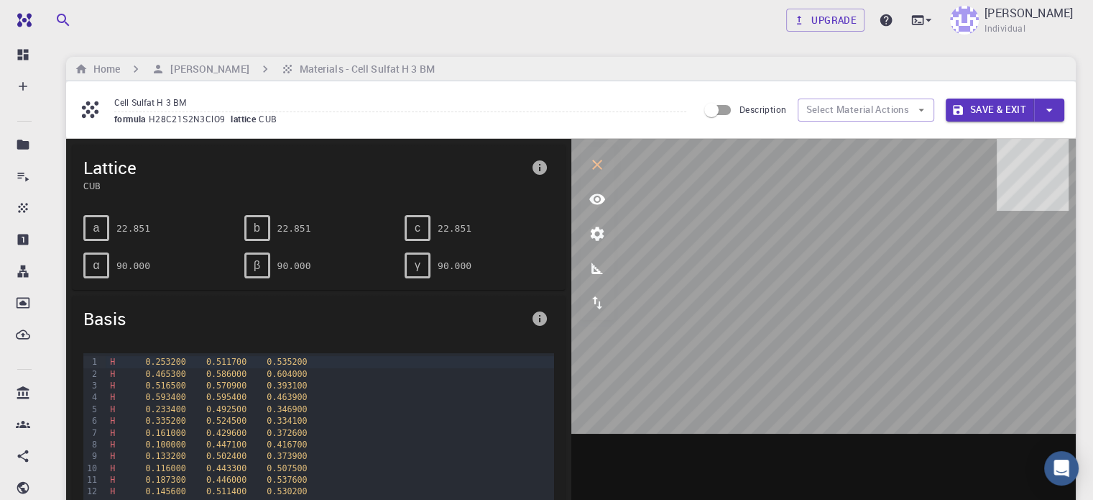
scroll to position [0, 0]
click at [544, 169] on icon "info" at bounding box center [540, 167] width 14 height 14
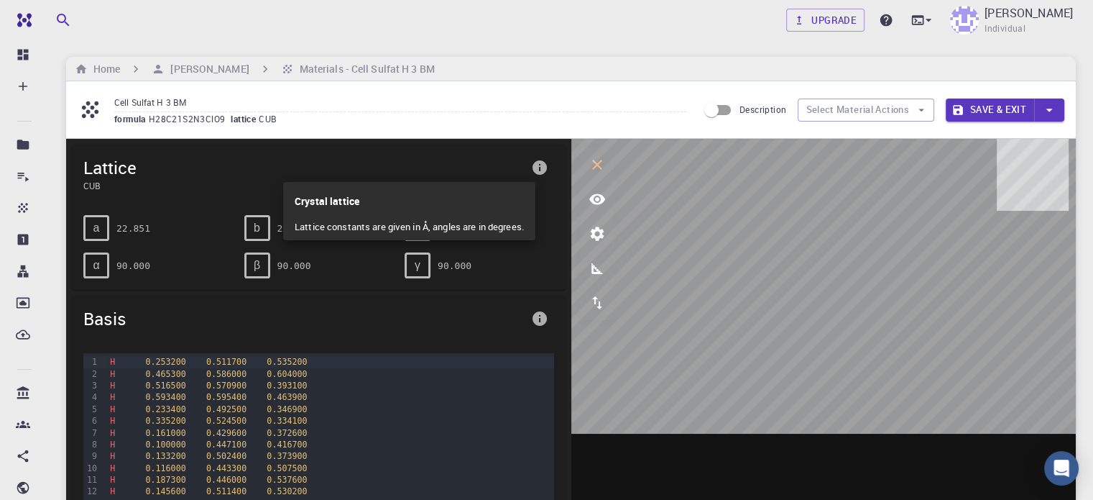
click at [495, 231] on p "Lattice constants are given in Å, angles are in degrees." at bounding box center [409, 227] width 229 height 26
click at [543, 323] on div at bounding box center [546, 250] width 1093 height 500
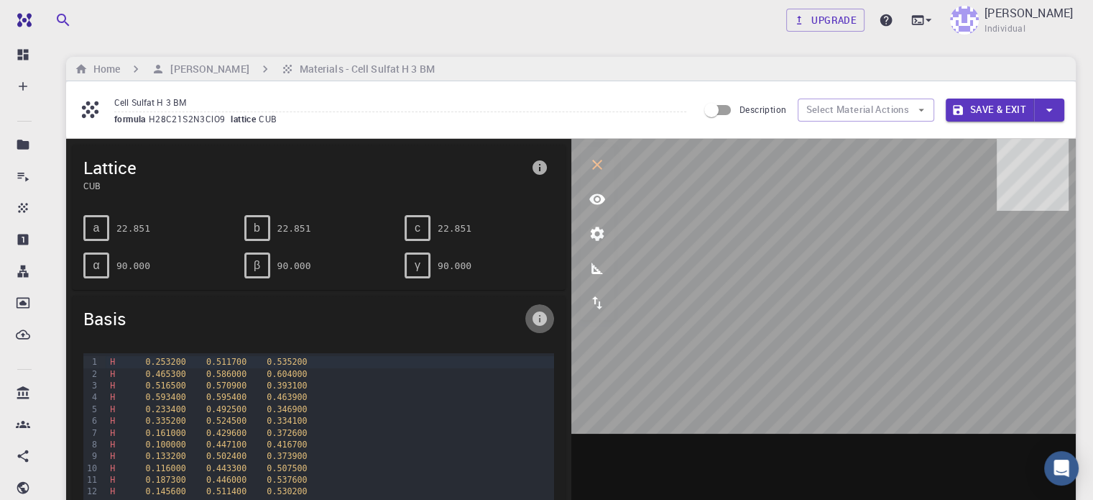
click at [540, 321] on icon "info" at bounding box center [540, 318] width 14 height 14
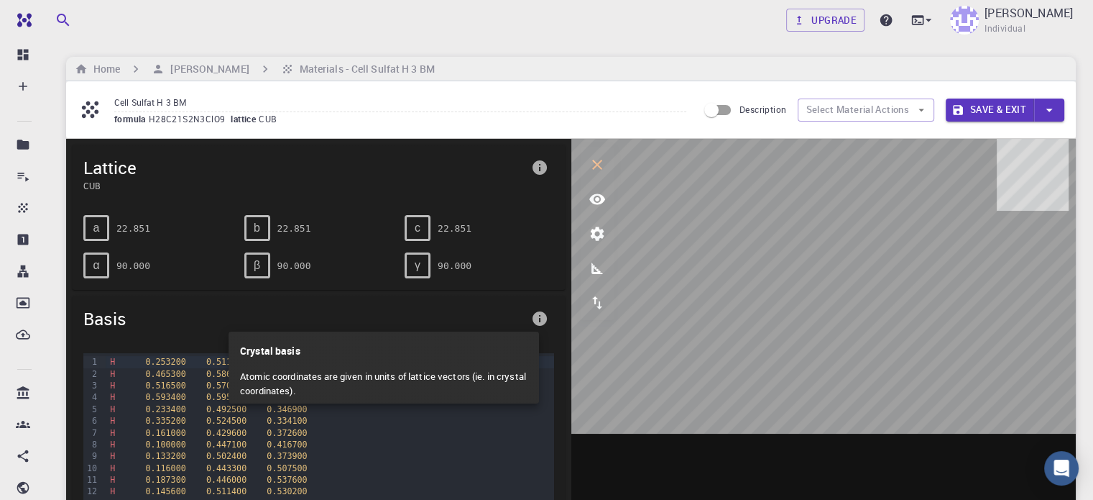
click at [540, 321] on div at bounding box center [546, 250] width 1093 height 500
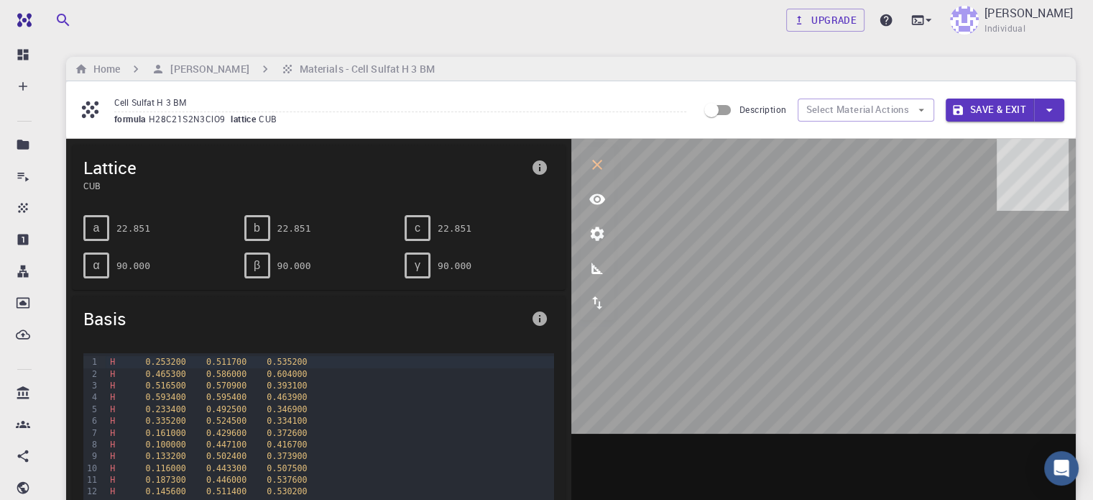
click at [108, 171] on span "Lattice" at bounding box center [304, 167] width 442 height 23
drag, startPoint x: 108, startPoint y: 171, endPoint x: 96, endPoint y: 185, distance: 18.3
click at [96, 185] on div "Lattice CUB" at bounding box center [304, 174] width 442 height 36
click at [96, 185] on span "CUB" at bounding box center [304, 185] width 442 height 13
click at [147, 196] on div "Lattice CUB" at bounding box center [319, 173] width 494 height 59
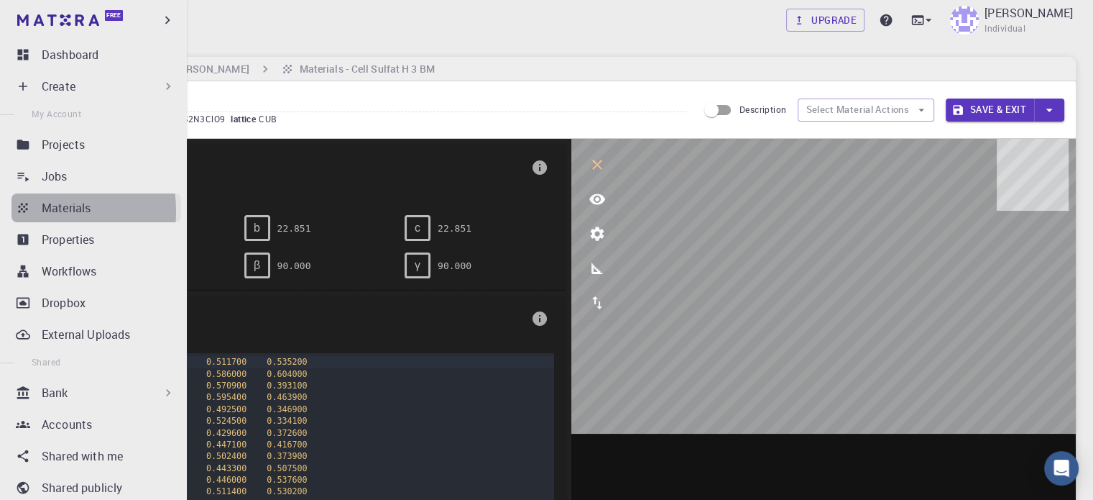
click at [27, 211] on icon at bounding box center [23, 208] width 14 height 14
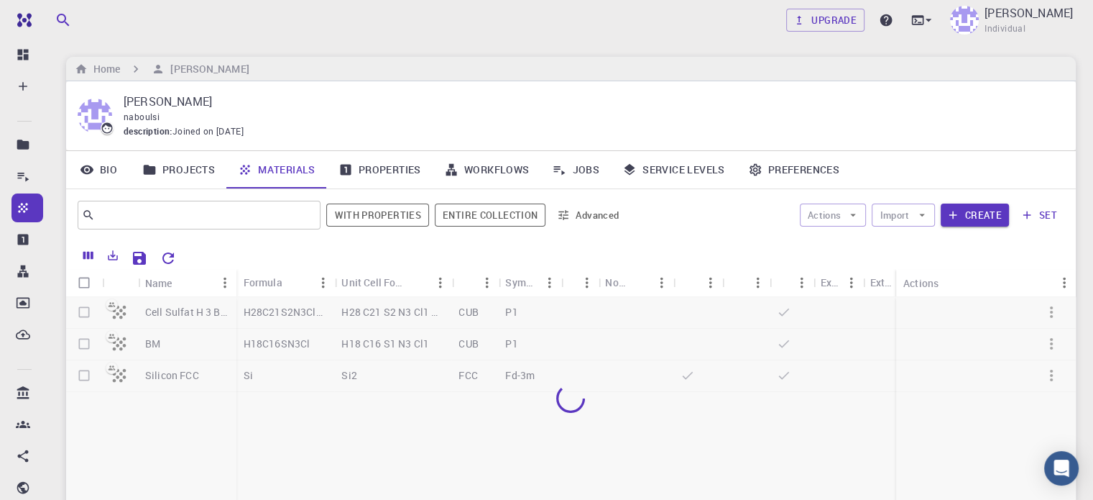
click at [173, 376] on div at bounding box center [571, 398] width 1010 height 203
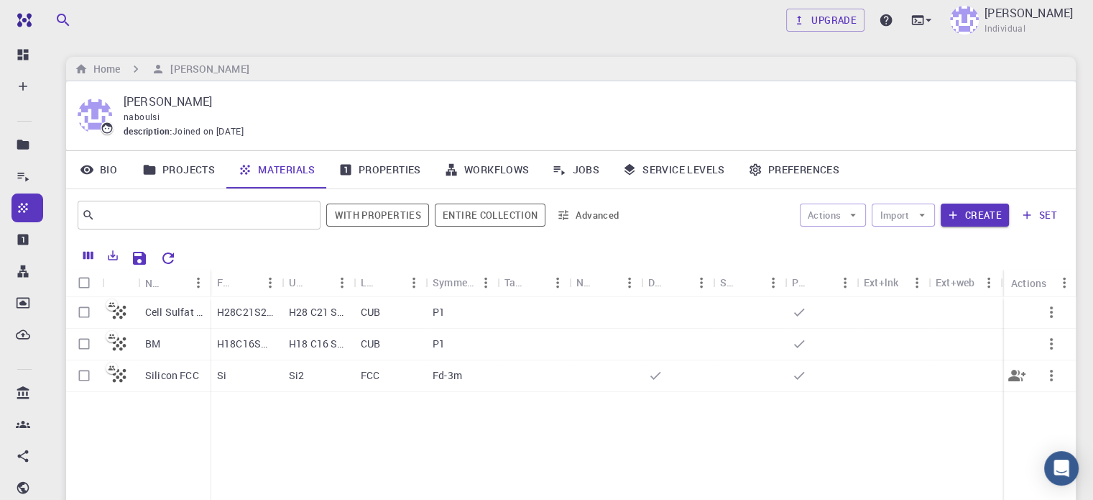
click at [186, 382] on p "Silicon FCC" at bounding box center [172, 375] width 54 height 14
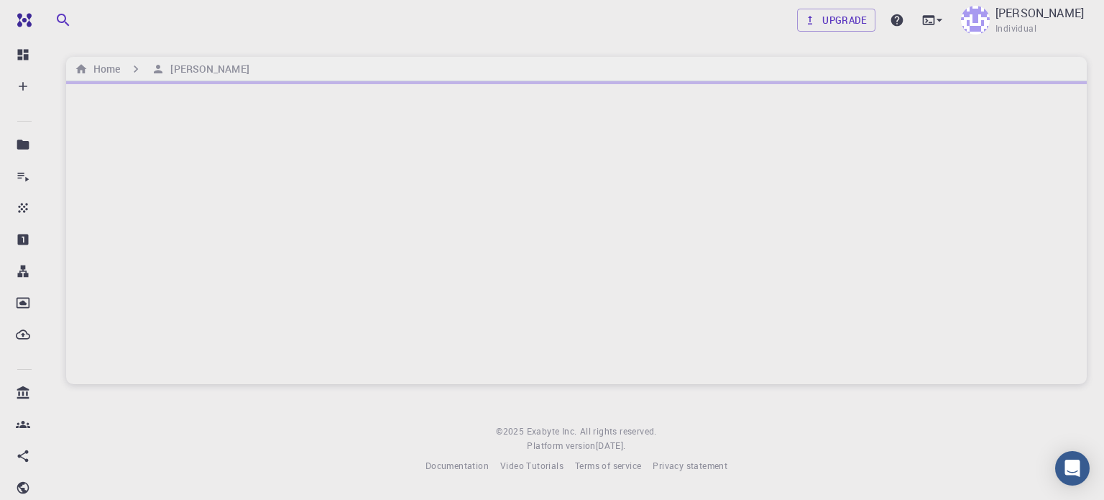
click at [186, 382] on div at bounding box center [576, 232] width 1021 height 303
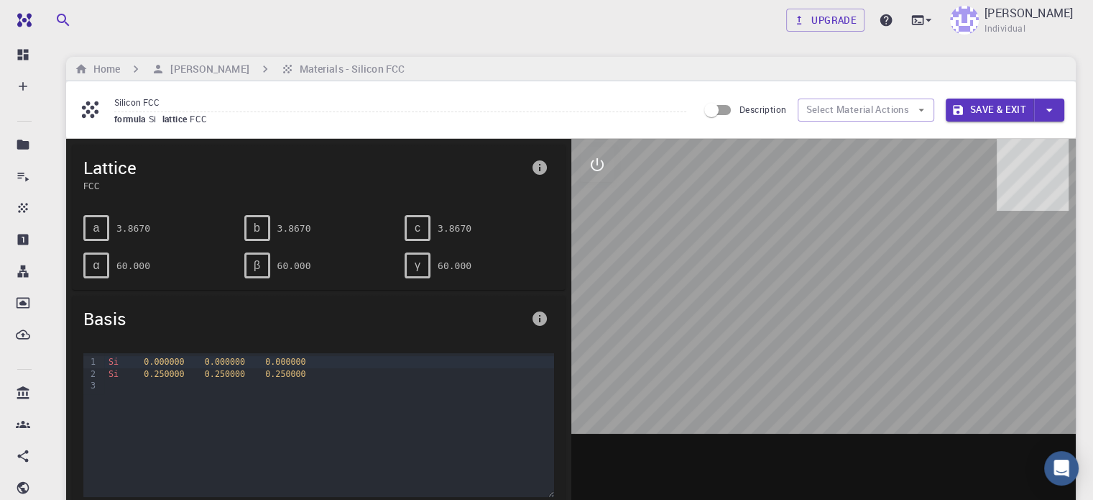
scroll to position [7, 0]
click at [1051, 106] on icon "button" at bounding box center [1050, 110] width 16 height 16
click at [1044, 288] on div at bounding box center [546, 250] width 1093 height 500
click at [126, 216] on pre "3.8670" at bounding box center [133, 228] width 34 height 25
